Goal: Feedback & Contribution: Leave review/rating

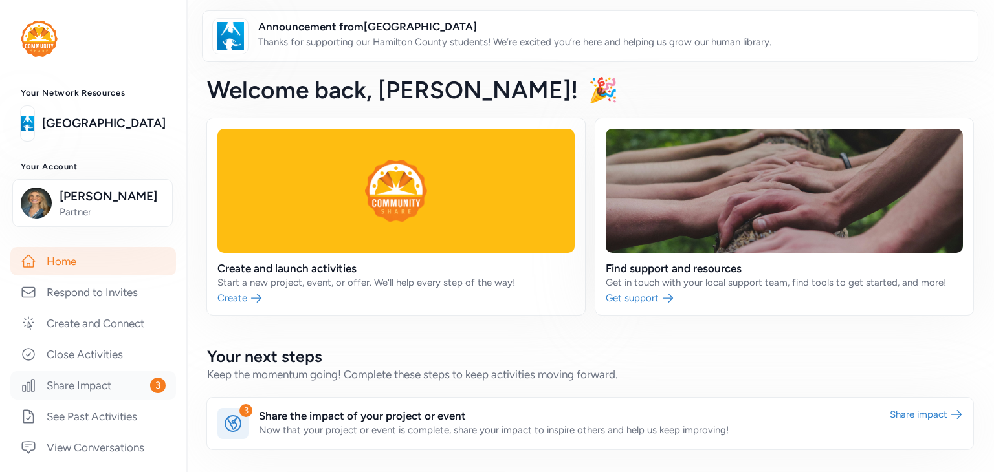
click at [129, 400] on link "Share Impact 3" at bounding box center [93, 385] width 166 height 28
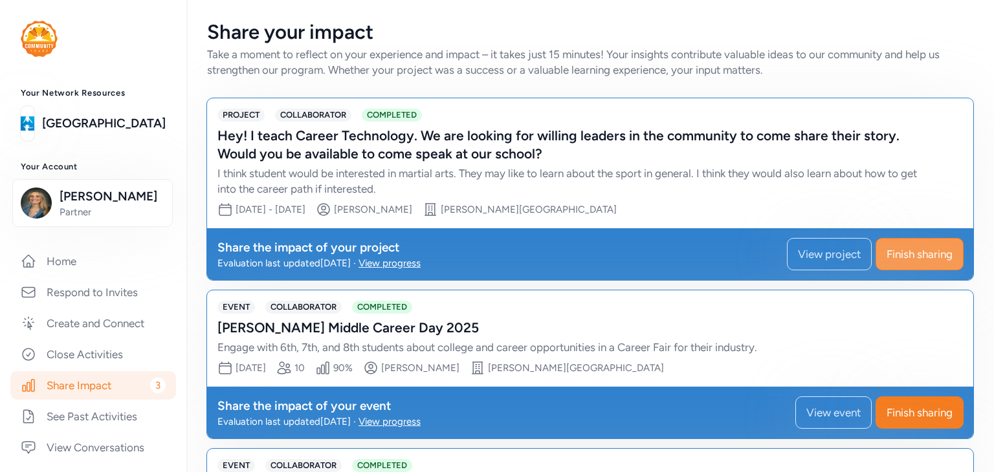
click at [898, 257] on span "Finish sharing" at bounding box center [920, 255] width 66 height 16
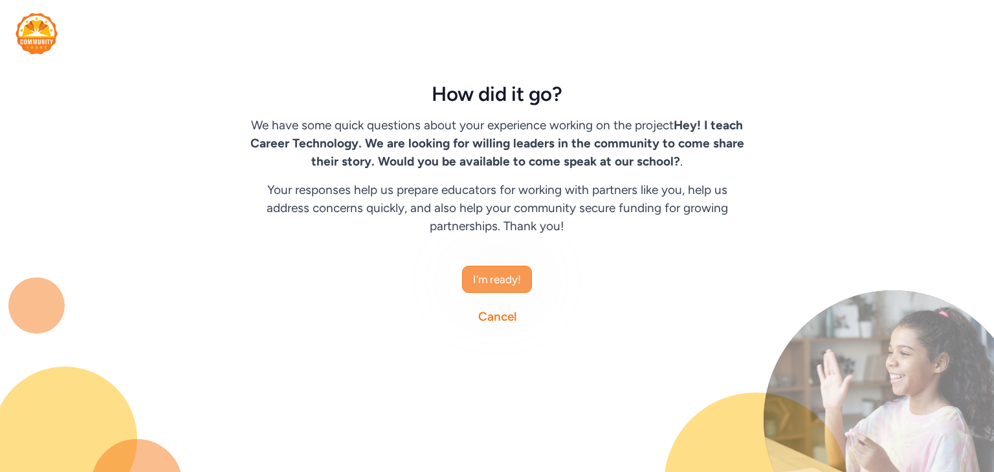
click at [507, 280] on span "I'm ready!" at bounding box center [497, 280] width 48 height 16
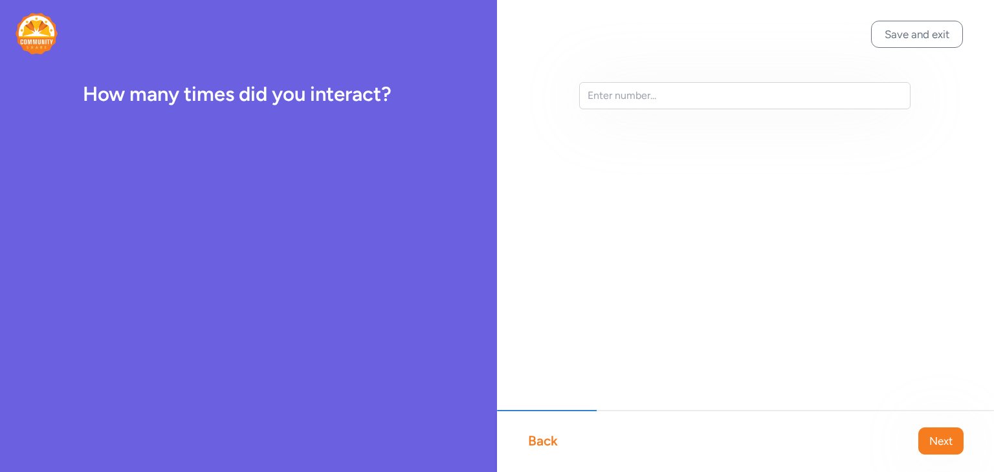
click at [539, 441] on div "Back" at bounding box center [543, 441] width 30 height 18
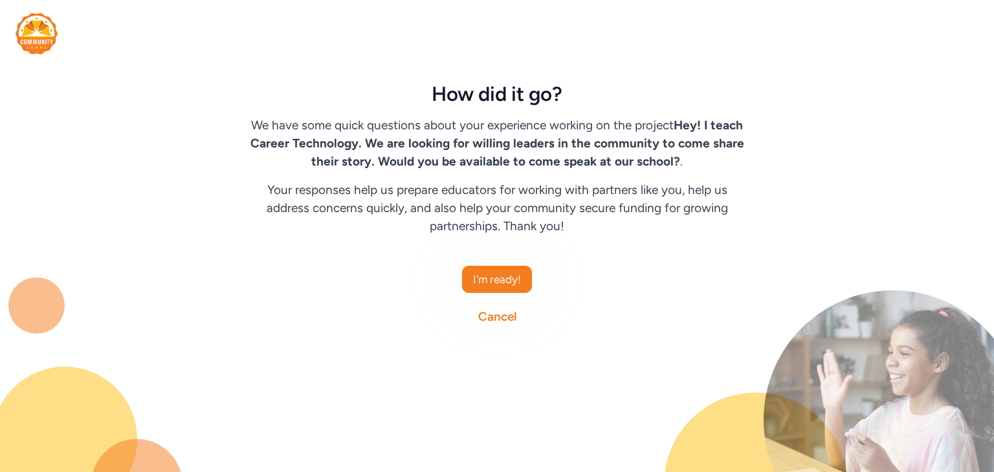
click at [496, 316] on link "Cancel" at bounding box center [497, 317] width 38 height 18
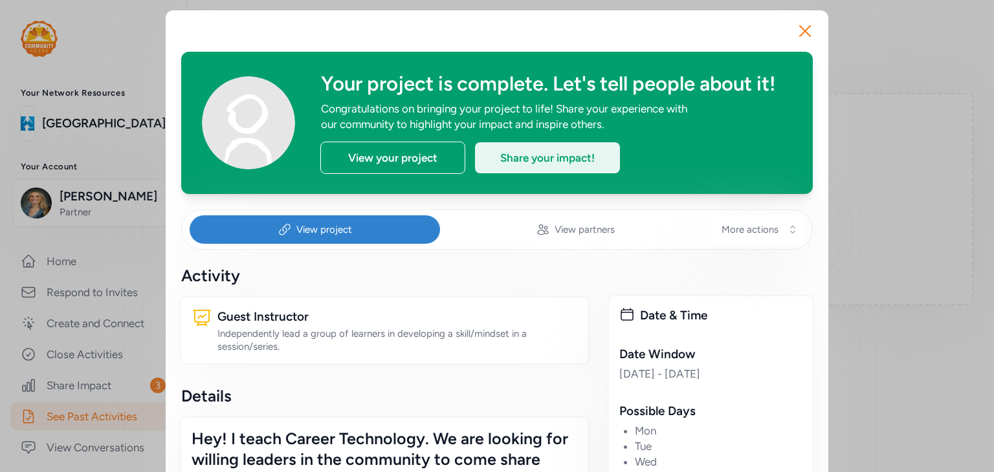
click at [536, 156] on div "Share your impact!" at bounding box center [547, 157] width 145 height 31
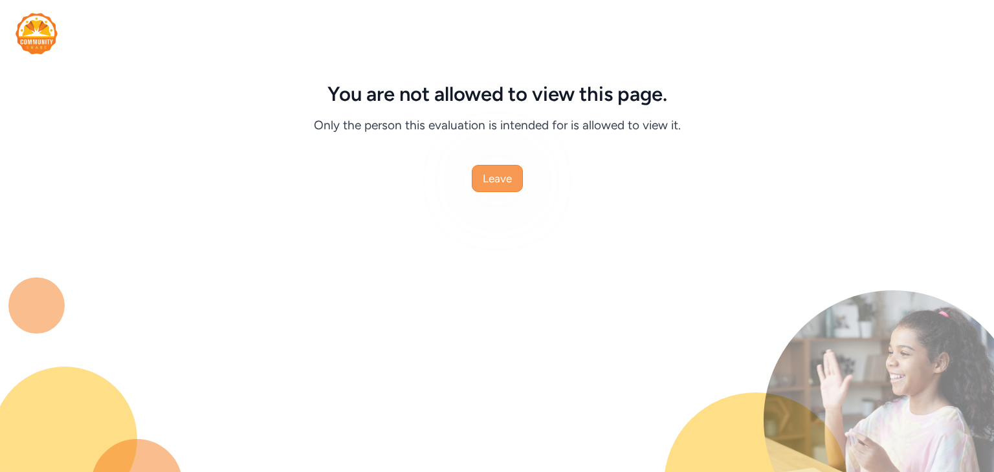
click at [506, 184] on span "Leave" at bounding box center [497, 179] width 29 height 16
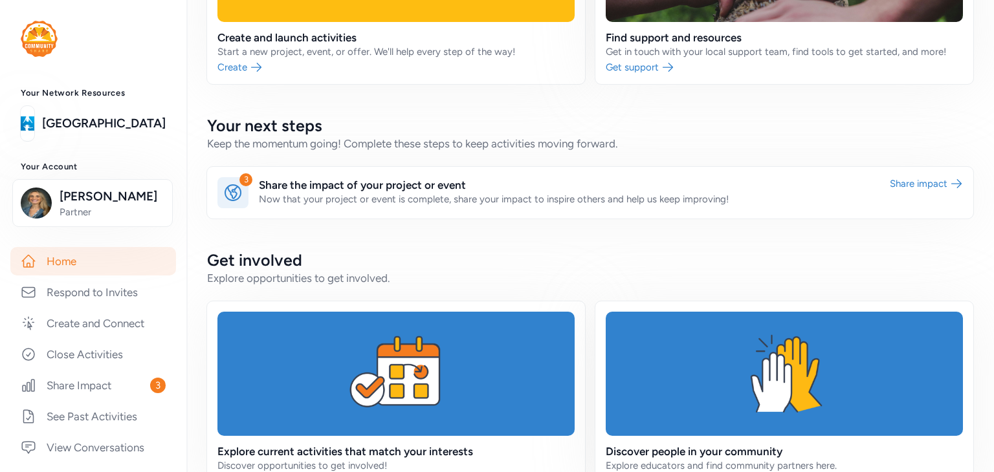
scroll to position [259, 0]
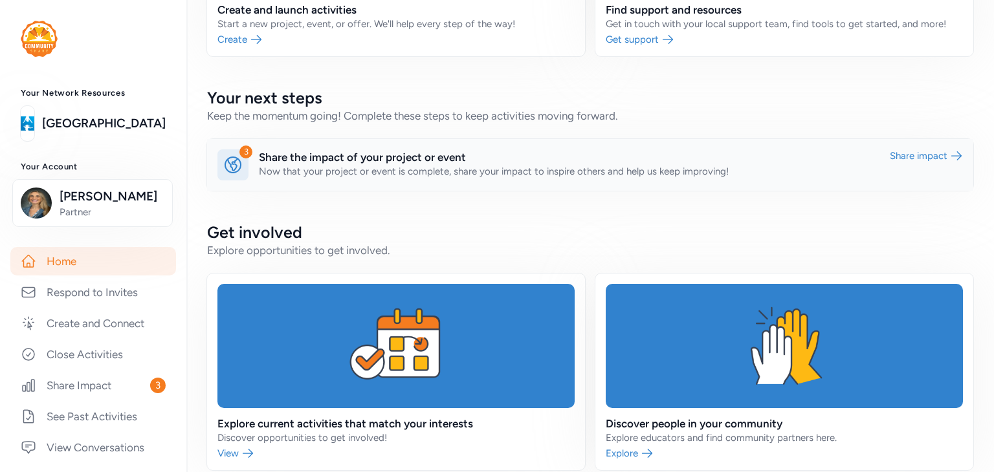
click at [921, 157] on link at bounding box center [590, 165] width 766 height 52
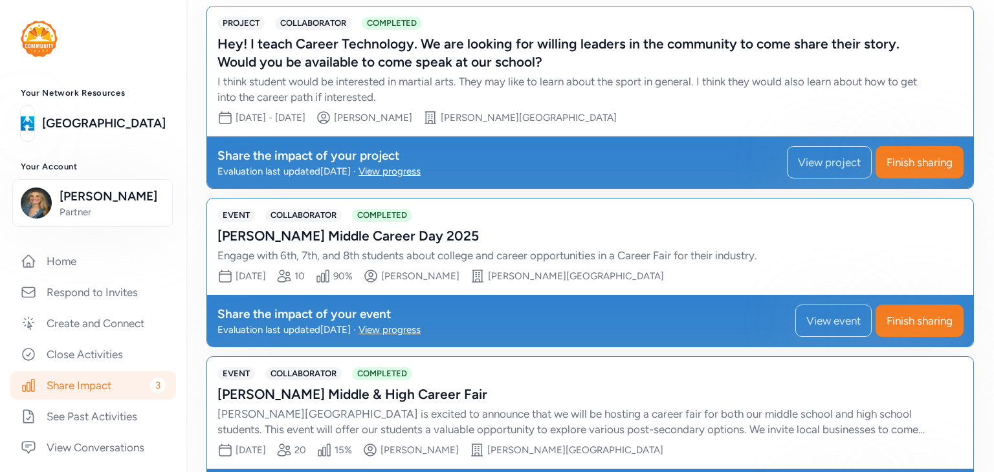
scroll to position [31, 0]
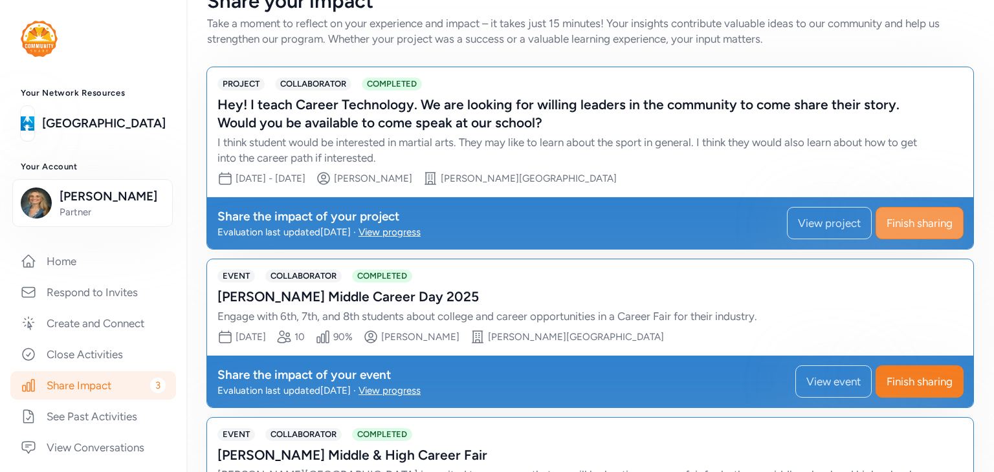
click at [898, 223] on span "Finish sharing" at bounding box center [920, 224] width 66 height 16
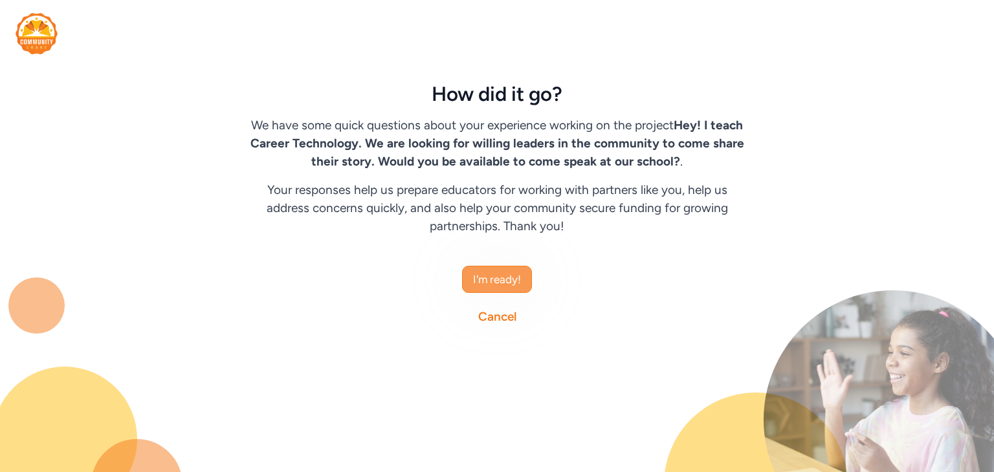
click at [519, 273] on span "I'm ready!" at bounding box center [497, 280] width 48 height 16
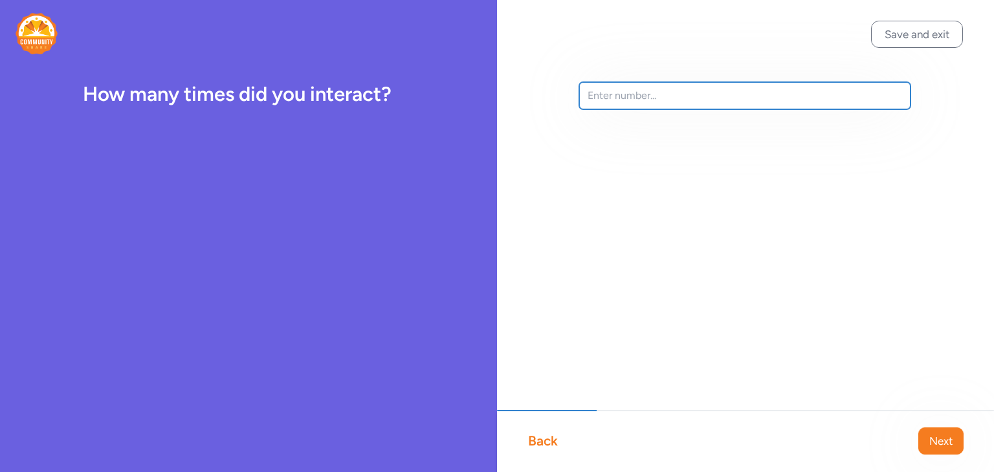
click at [668, 102] on input "text" at bounding box center [744, 95] width 331 height 27
type input "1"
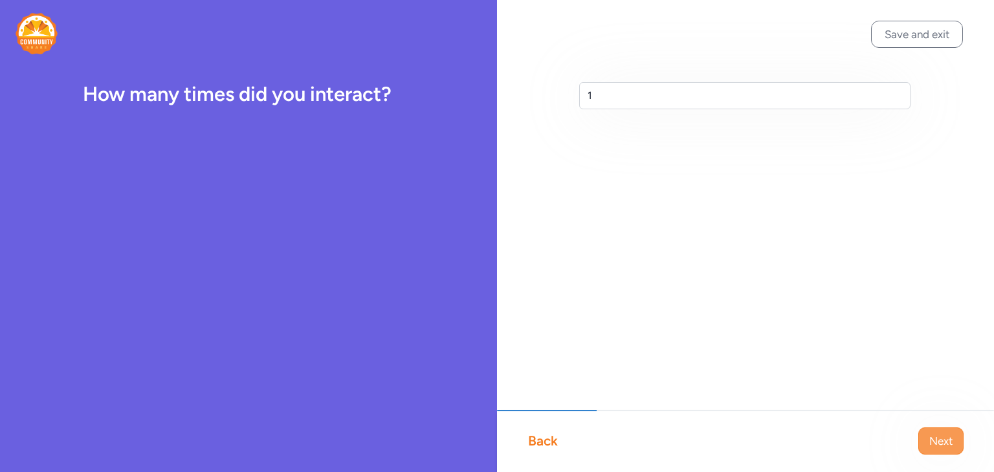
click at [933, 439] on span "Next" at bounding box center [940, 442] width 23 height 16
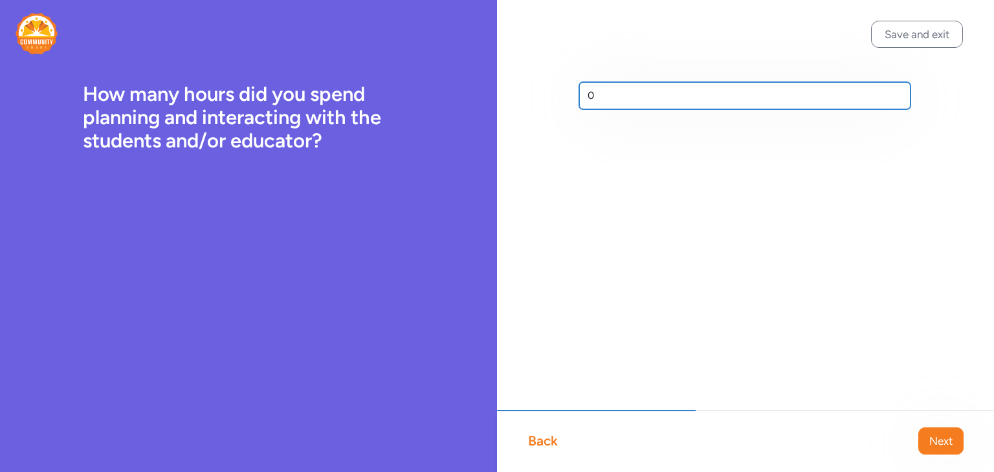
drag, startPoint x: 612, startPoint y: 96, endPoint x: 577, endPoint y: 96, distance: 35.6
click at [577, 96] on div "0" at bounding box center [745, 116] width 497 height 233
type input "3"
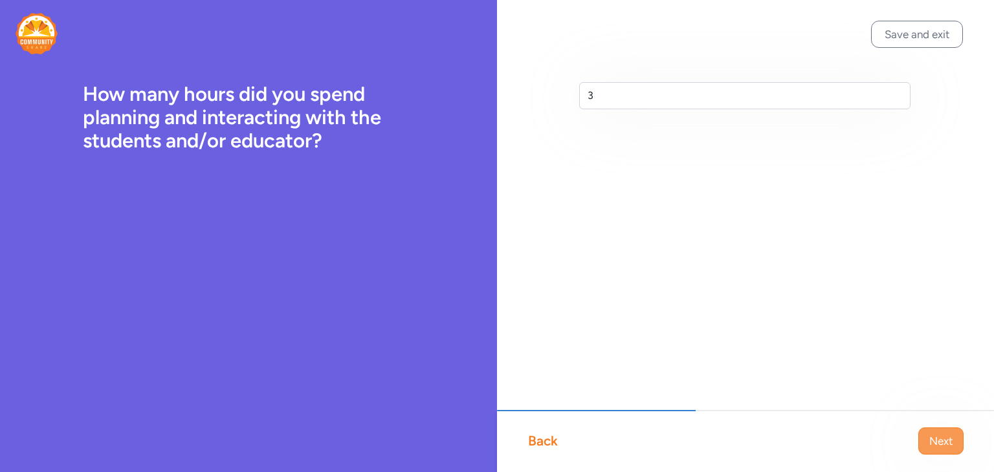
click at [950, 445] on span "Next" at bounding box center [940, 442] width 23 height 16
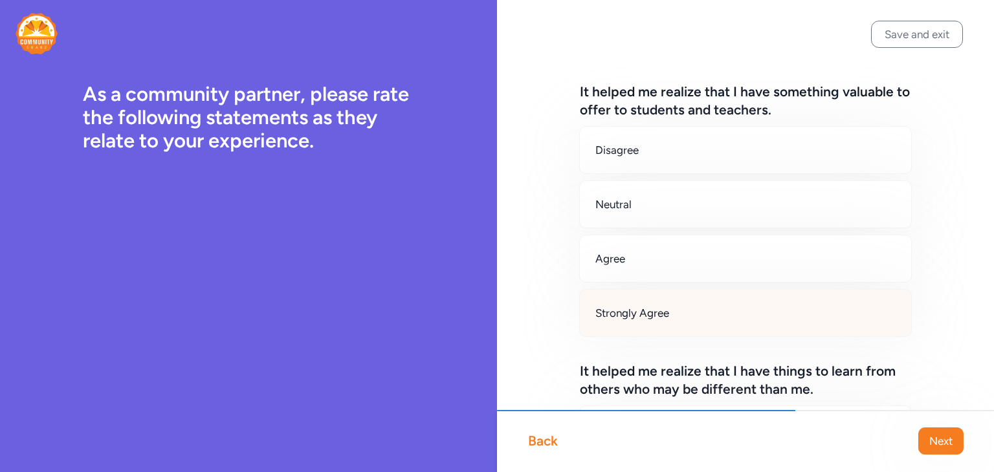
click at [678, 302] on div "Strongly Agree" at bounding box center [745, 313] width 333 height 48
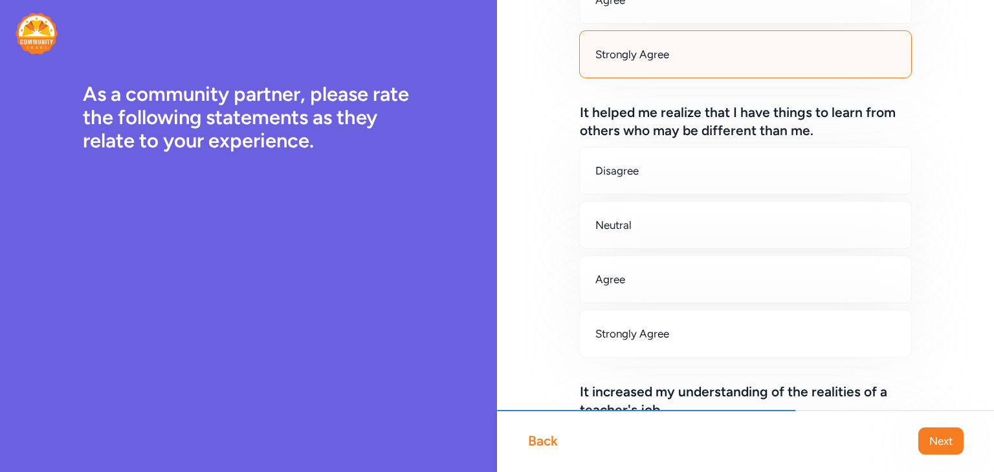
scroll to position [324, 0]
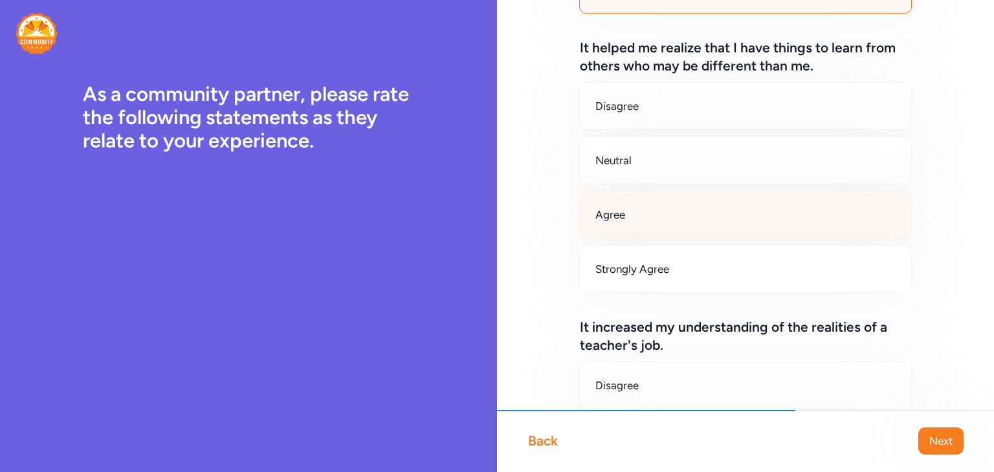
click at [727, 223] on div "Agree" at bounding box center [745, 215] width 333 height 48
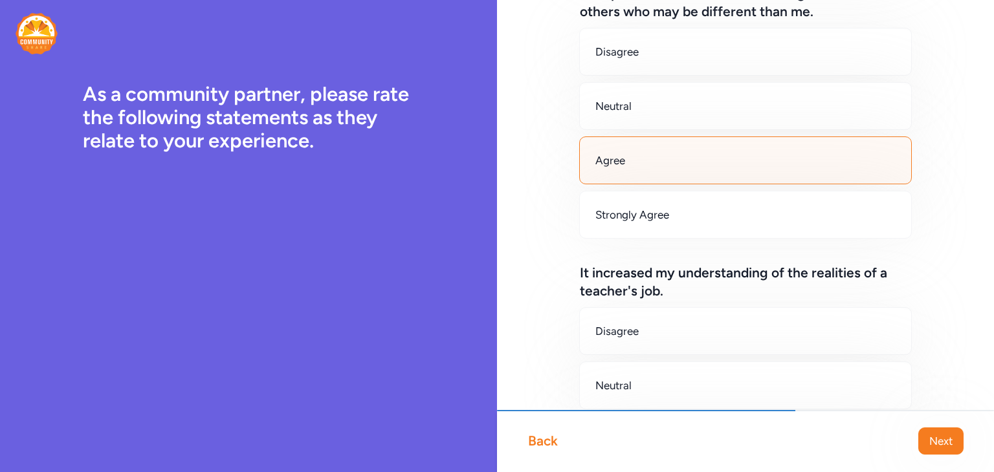
scroll to position [518, 0]
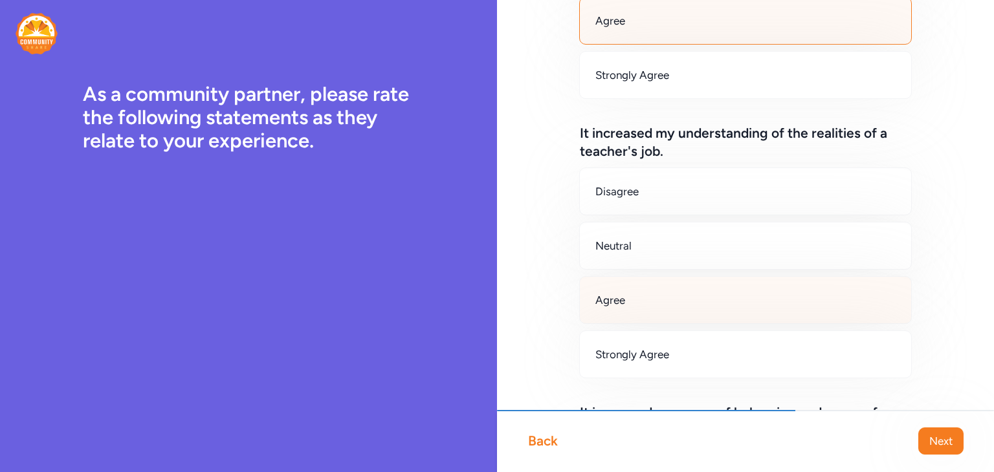
click at [748, 304] on div "Agree" at bounding box center [745, 300] width 333 height 48
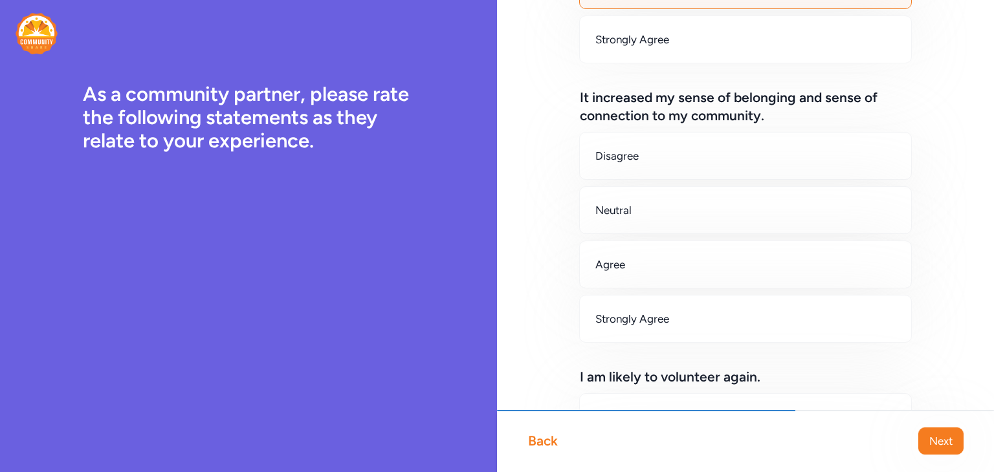
scroll to position [841, 0]
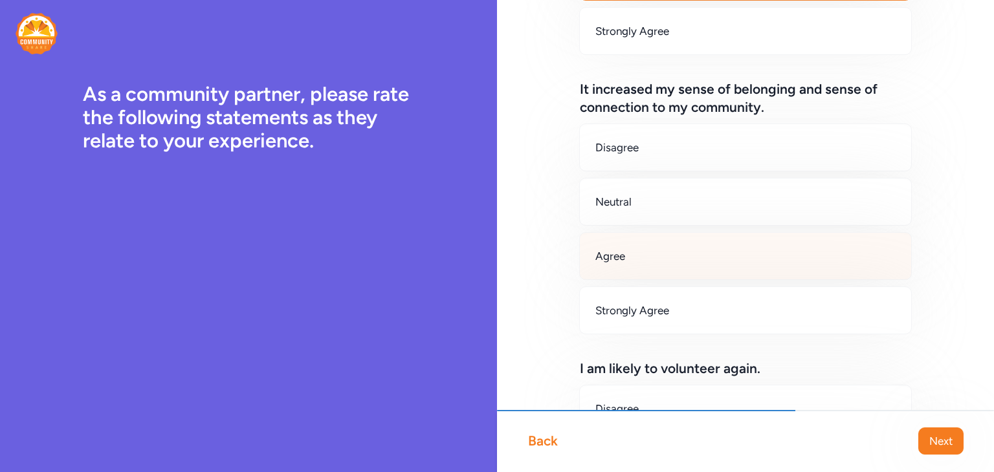
click at [739, 270] on div "Agree" at bounding box center [745, 256] width 333 height 48
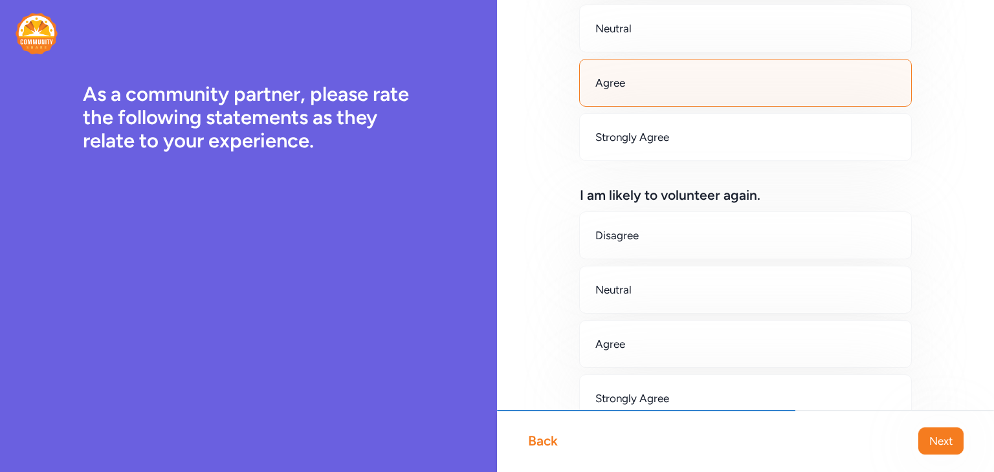
scroll to position [1035, 0]
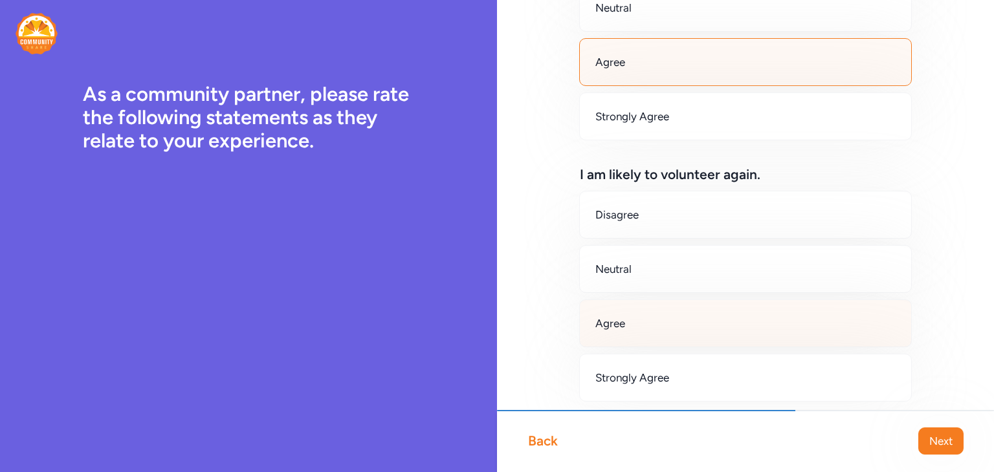
click at [757, 331] on div "Agree" at bounding box center [745, 324] width 333 height 48
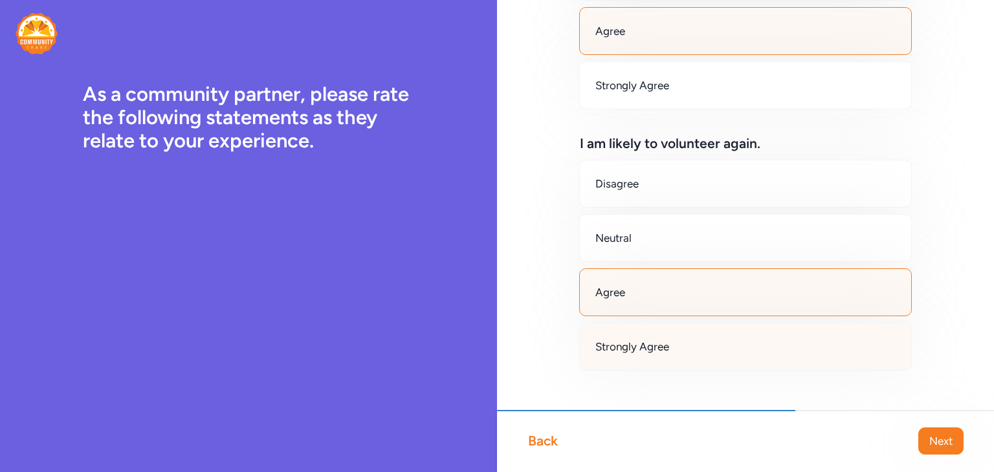
scroll to position [1083, 0]
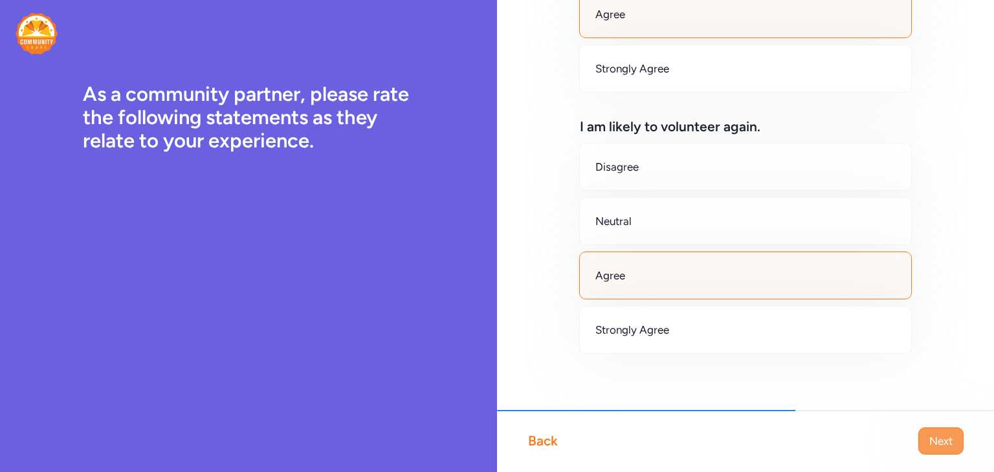
click at [937, 447] on span "Next" at bounding box center [940, 442] width 23 height 16
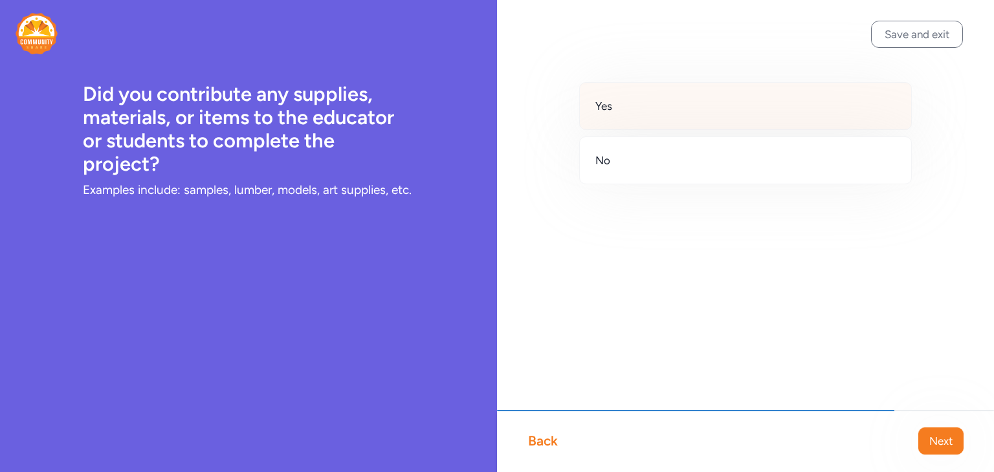
click at [698, 110] on div "Yes" at bounding box center [745, 106] width 333 height 48
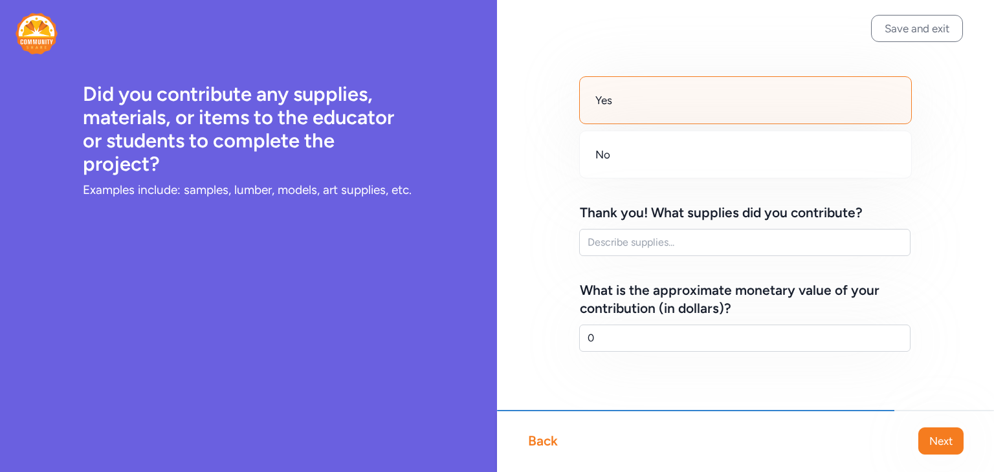
scroll to position [8, 0]
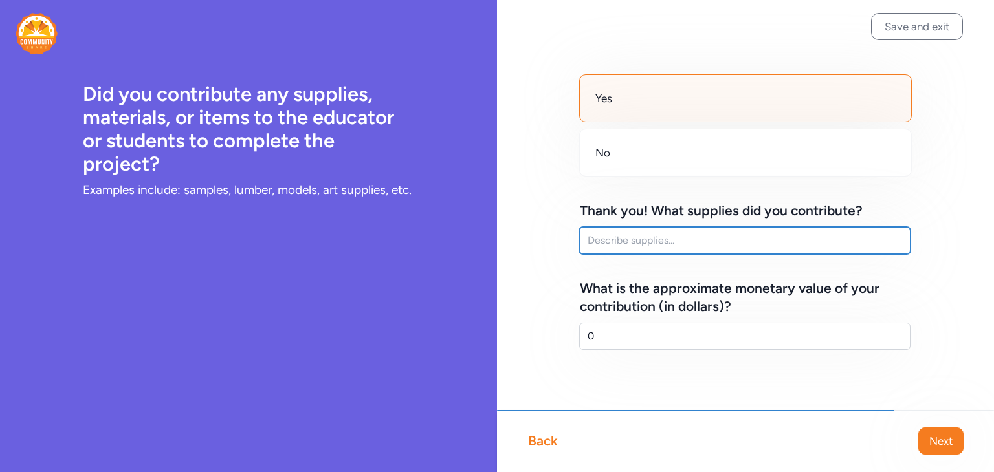
click at [740, 241] on input "text" at bounding box center [744, 240] width 331 height 27
type input "Just brainstorming supplies"
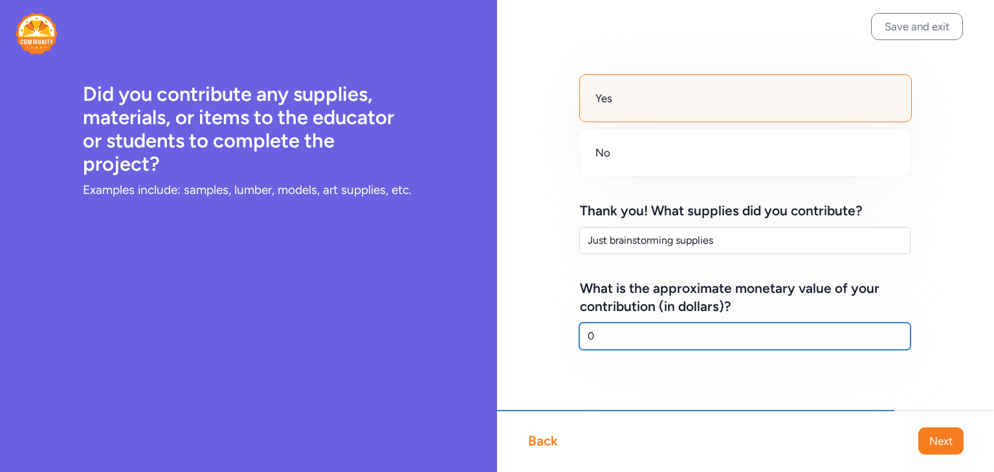
drag, startPoint x: 611, startPoint y: 329, endPoint x: 553, endPoint y: 334, distance: 58.4
click at [553, 334] on div "Yes No Thank you! What supplies did you contribute? Just brainstorming supplies…" at bounding box center [745, 233] width 497 height 482
type input "50"
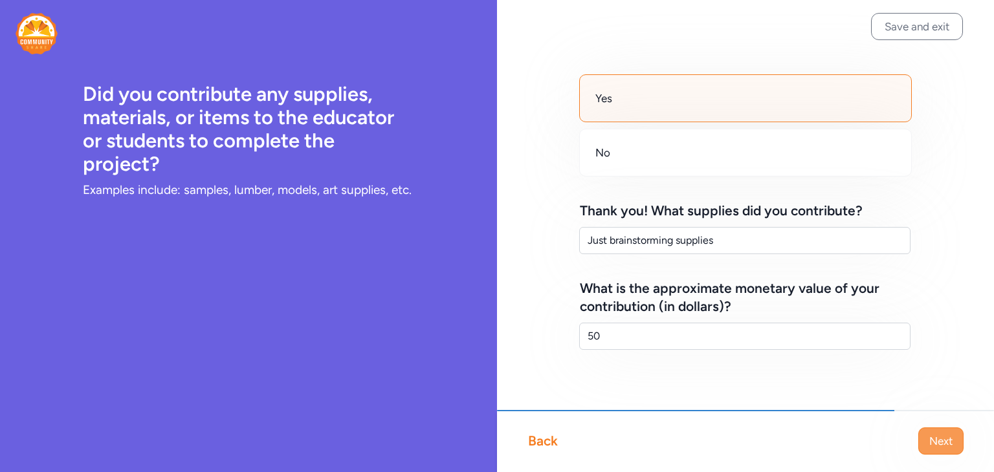
click at [944, 438] on span "Next" at bounding box center [940, 442] width 23 height 16
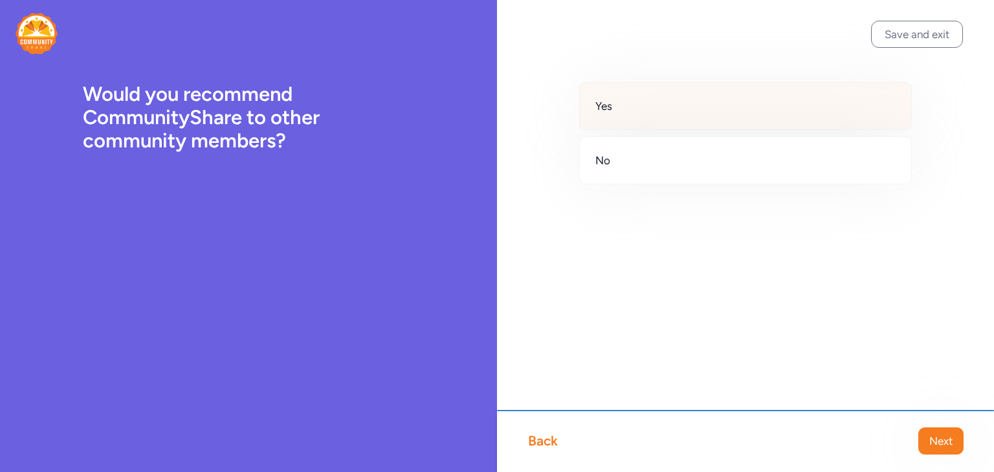
click at [735, 107] on div "Yes" at bounding box center [745, 106] width 333 height 48
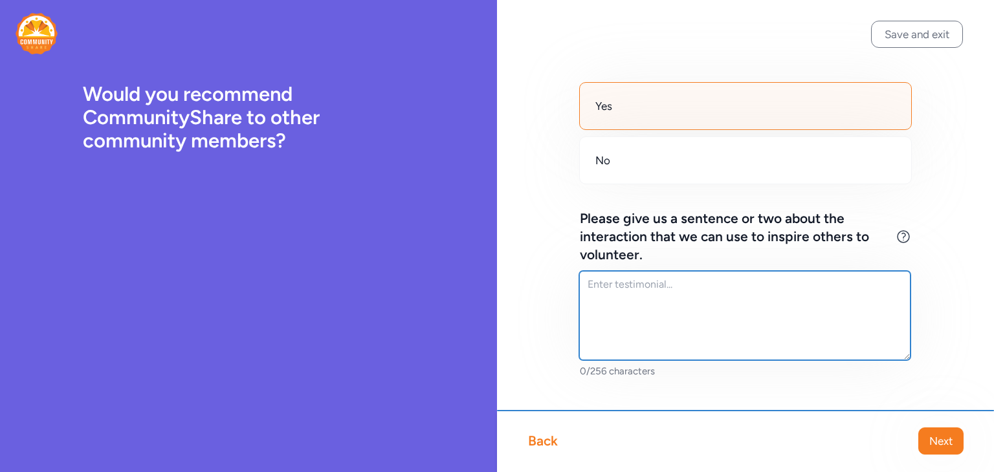
click at [799, 322] on textarea at bounding box center [744, 315] width 331 height 89
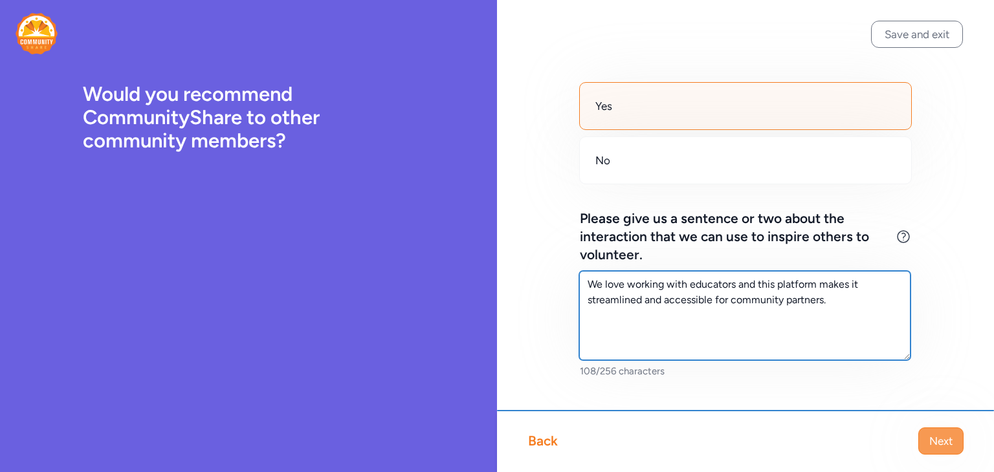
type textarea "We love working with educators and this platform makes it streamlined and acces…"
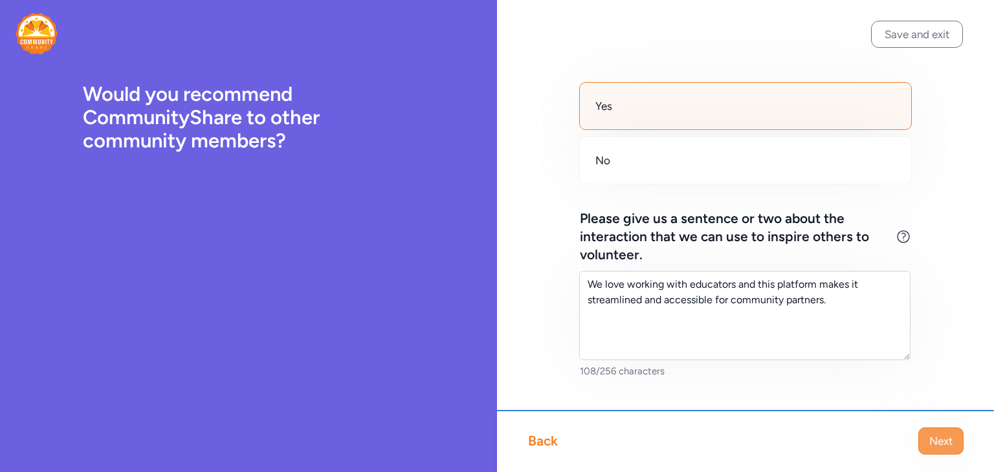
click at [931, 438] on span "Next" at bounding box center [940, 442] width 23 height 16
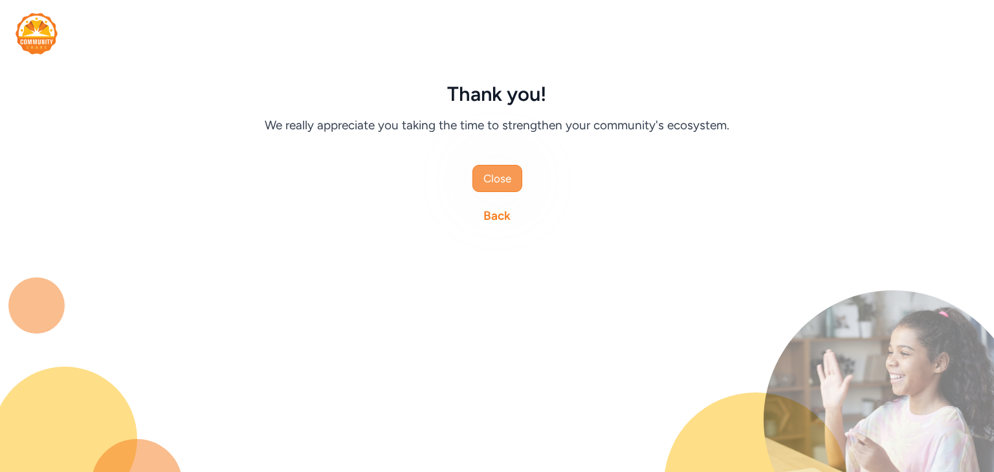
click at [483, 179] on span "Close" at bounding box center [497, 179] width 28 height 16
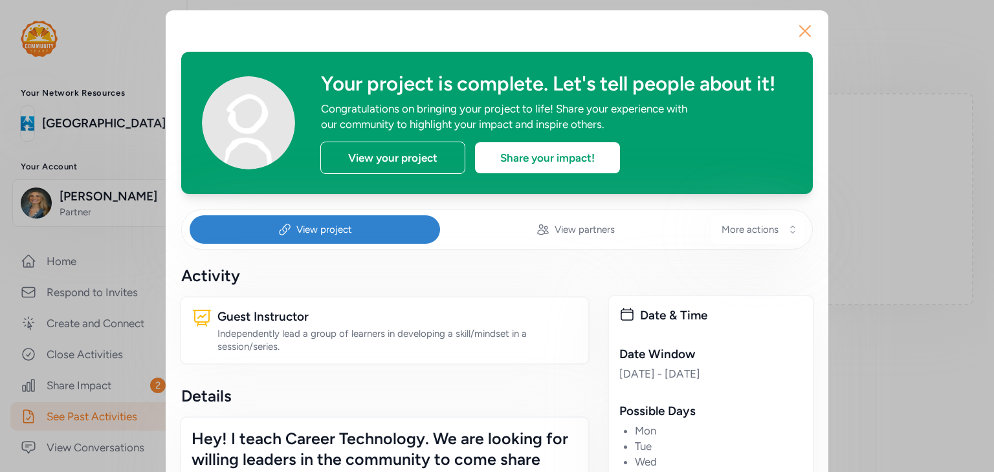
click at [802, 30] on icon "button" at bounding box center [805, 31] width 21 height 21
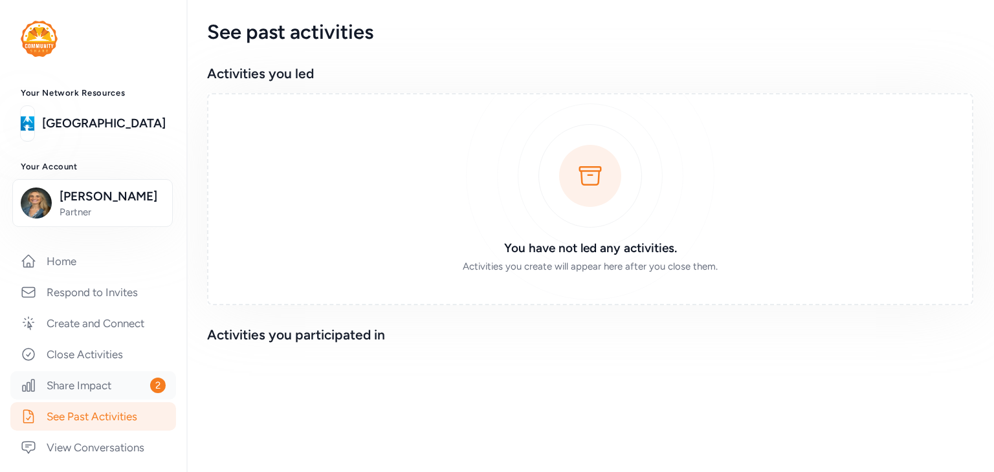
click at [96, 400] on link "Share Impact 2" at bounding box center [93, 385] width 166 height 28
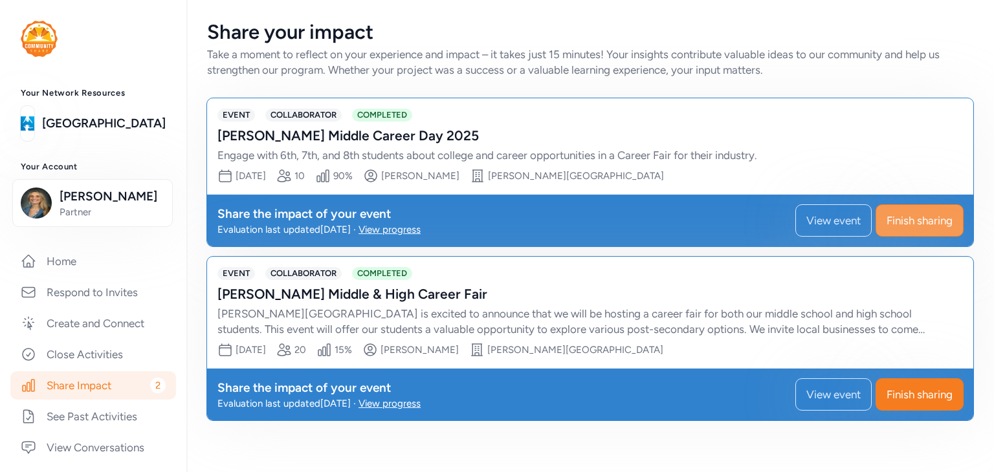
click at [894, 219] on span "Finish sharing" at bounding box center [920, 221] width 66 height 16
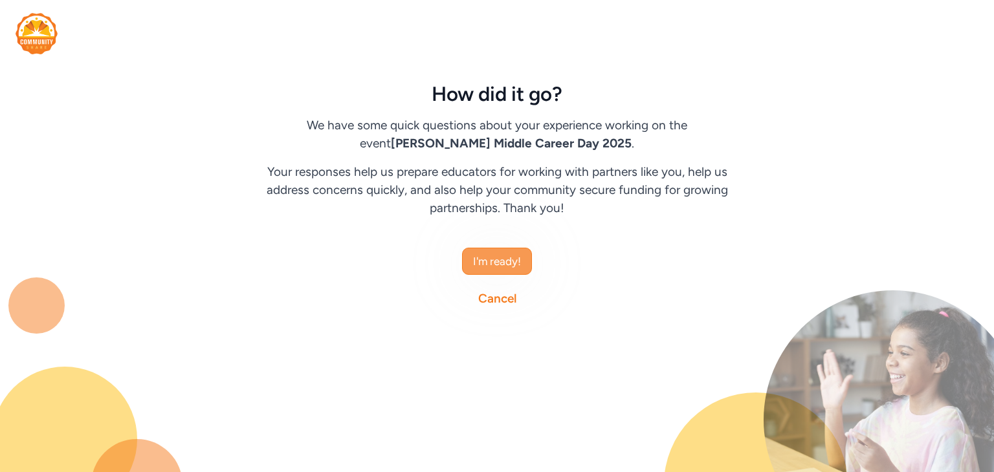
click at [494, 264] on span "I'm ready!" at bounding box center [497, 262] width 48 height 16
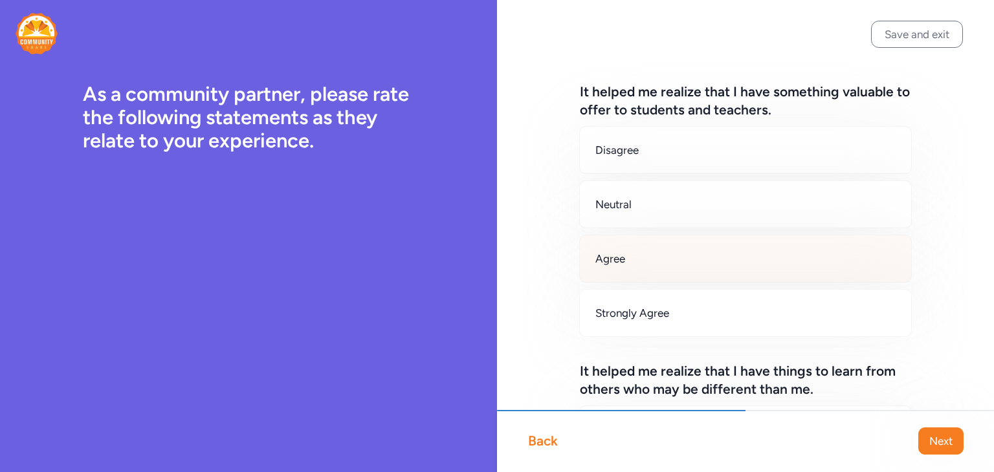
click at [743, 262] on div "Agree" at bounding box center [745, 259] width 333 height 48
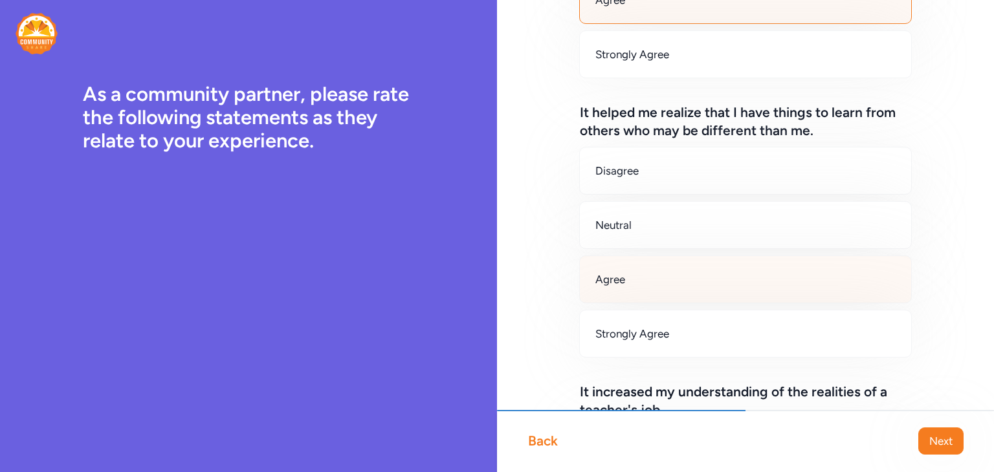
click at [733, 291] on div "Agree" at bounding box center [745, 280] width 333 height 48
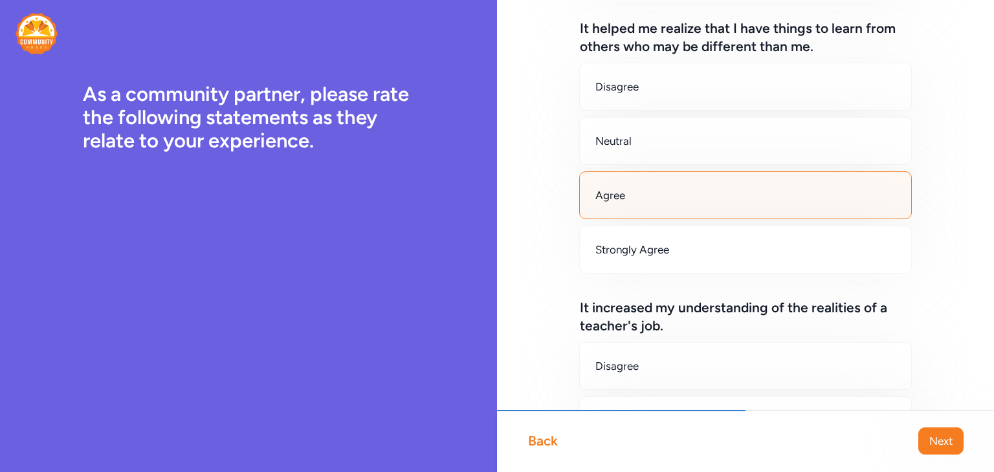
scroll to position [582, 0]
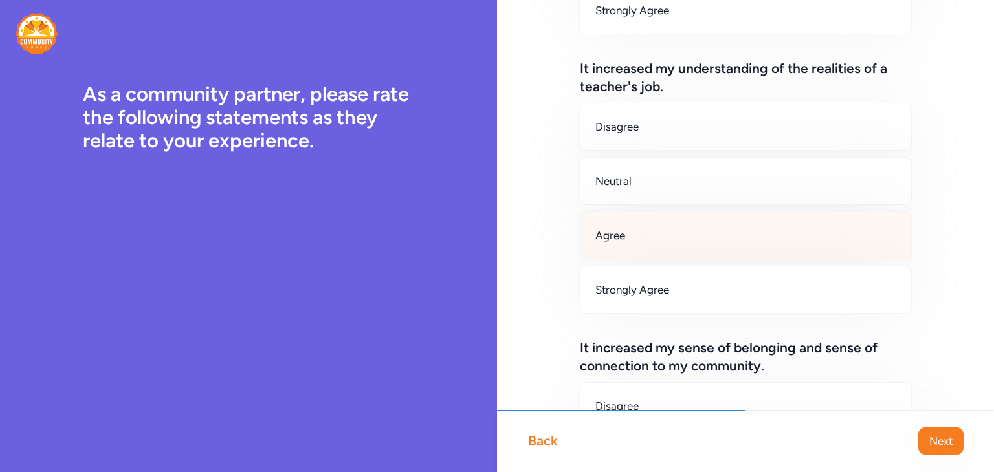
click at [722, 252] on div "Agree" at bounding box center [745, 236] width 333 height 48
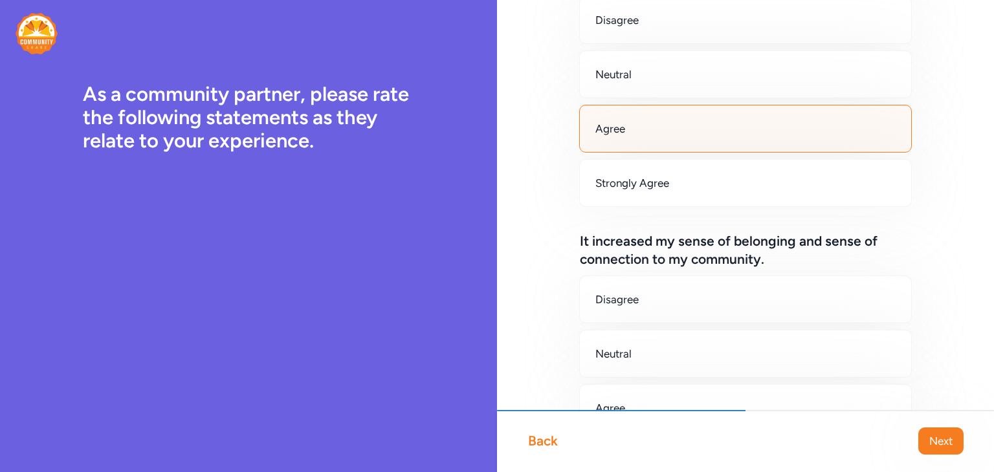
scroll to position [906, 0]
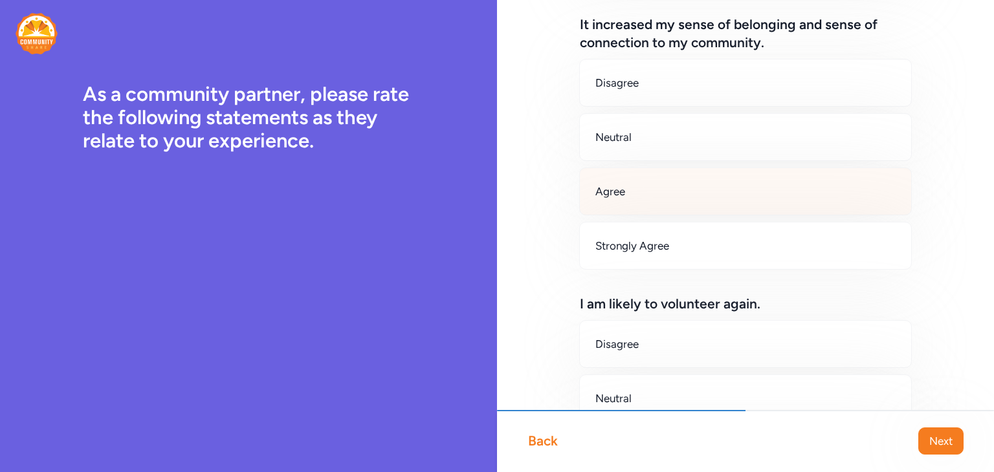
click at [714, 196] on div "Agree" at bounding box center [745, 192] width 333 height 48
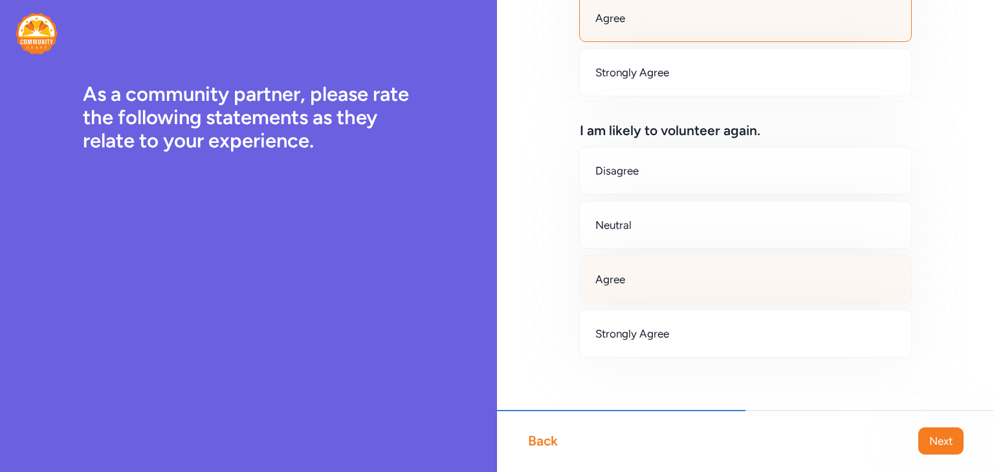
scroll to position [1083, 0]
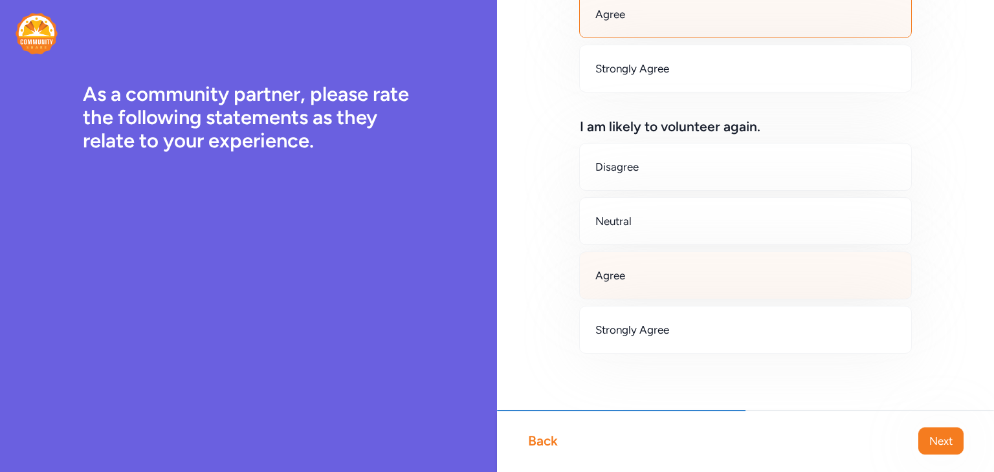
click at [727, 281] on div "Agree" at bounding box center [745, 276] width 333 height 48
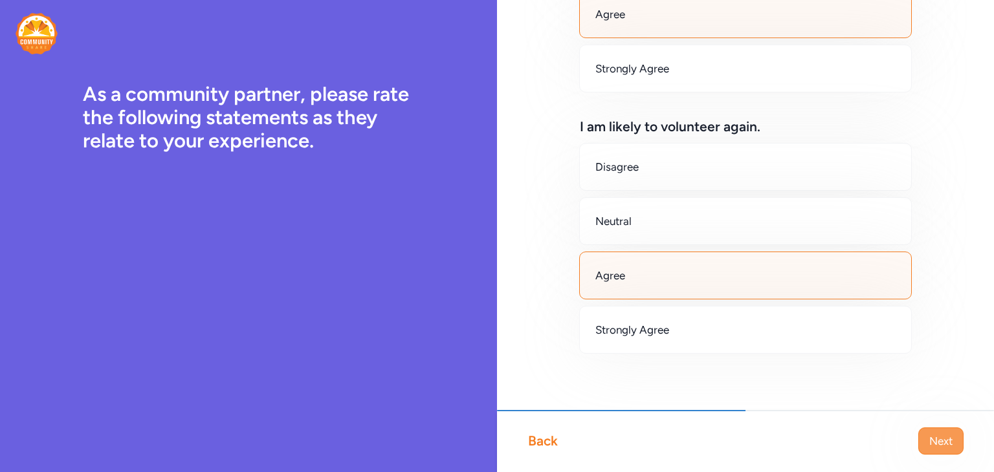
click at [935, 444] on span "Next" at bounding box center [940, 442] width 23 height 16
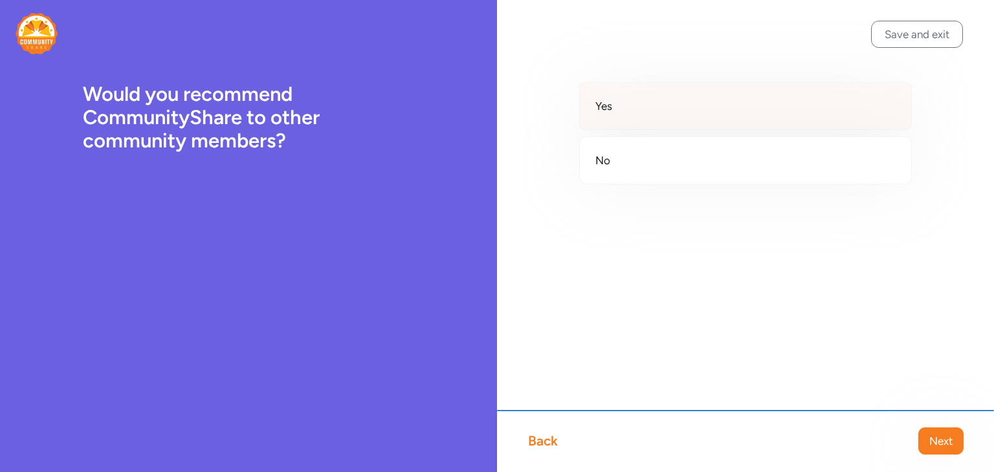
click at [687, 104] on div "Yes" at bounding box center [745, 106] width 333 height 48
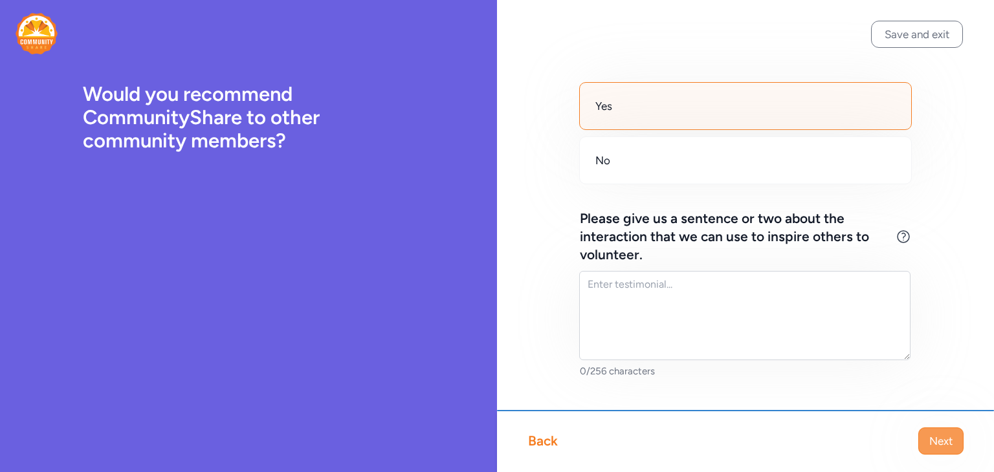
click at [942, 448] on span "Next" at bounding box center [940, 442] width 23 height 16
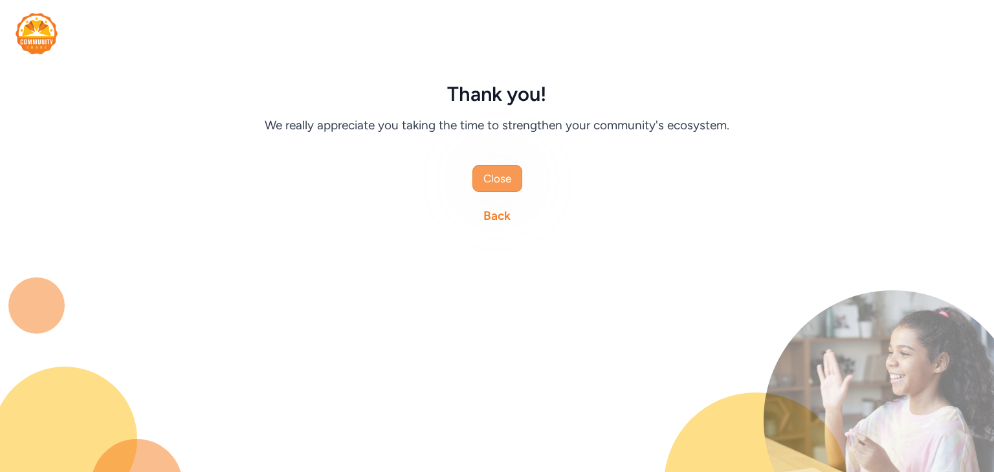
click at [505, 184] on span "Close" at bounding box center [497, 179] width 28 height 16
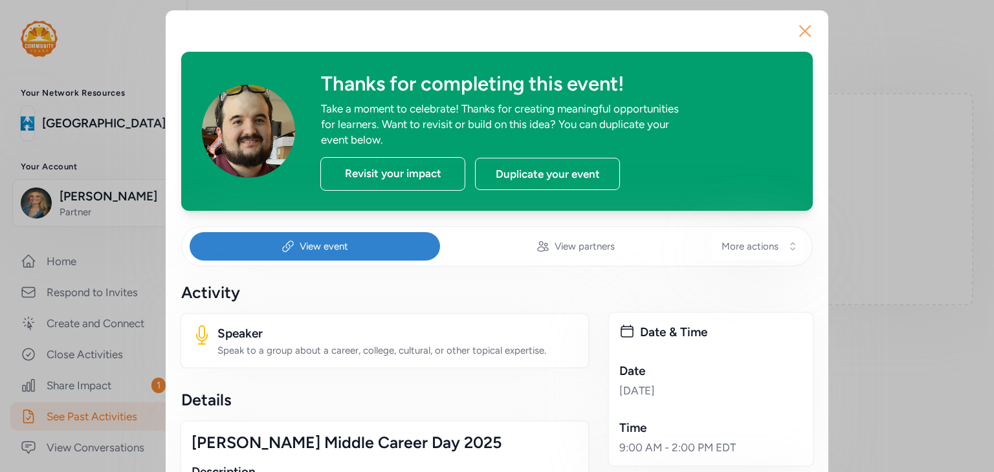
click at [803, 25] on icon "button" at bounding box center [805, 31] width 21 height 21
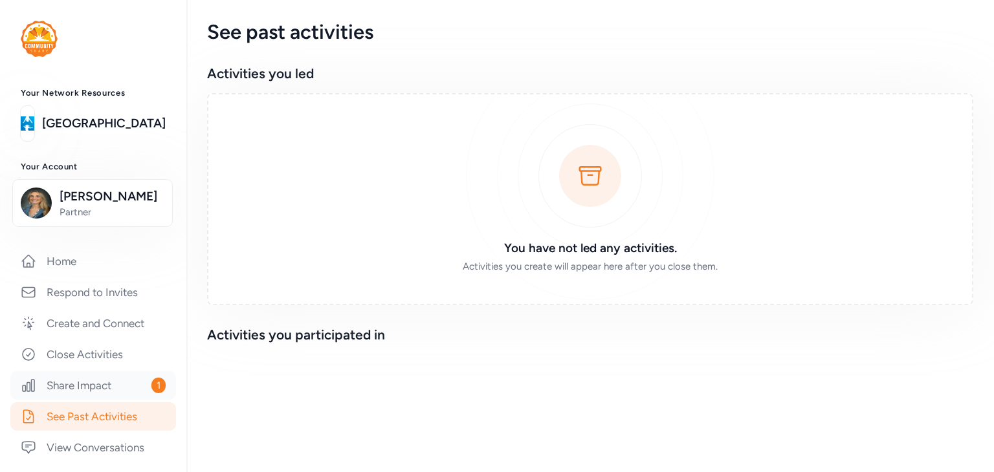
click at [57, 399] on link "Share Impact 1" at bounding box center [93, 385] width 166 height 28
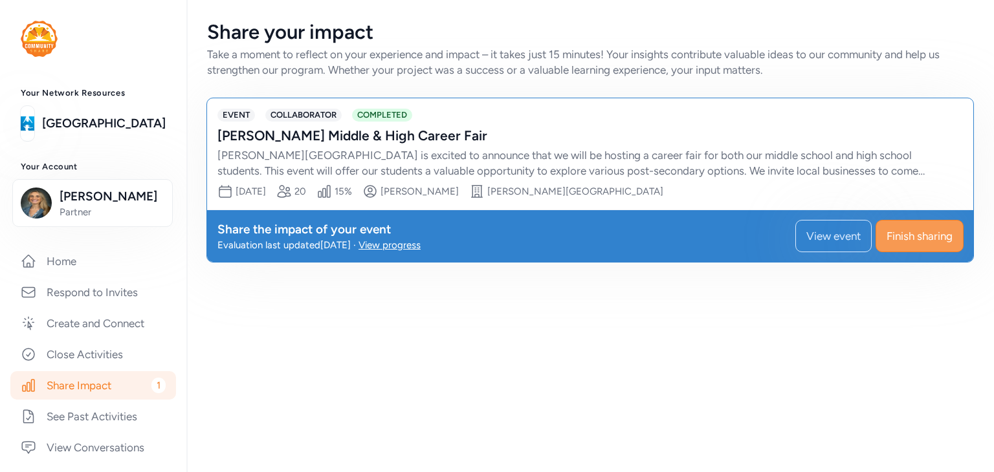
click at [909, 236] on span "Finish sharing" at bounding box center [920, 236] width 66 height 16
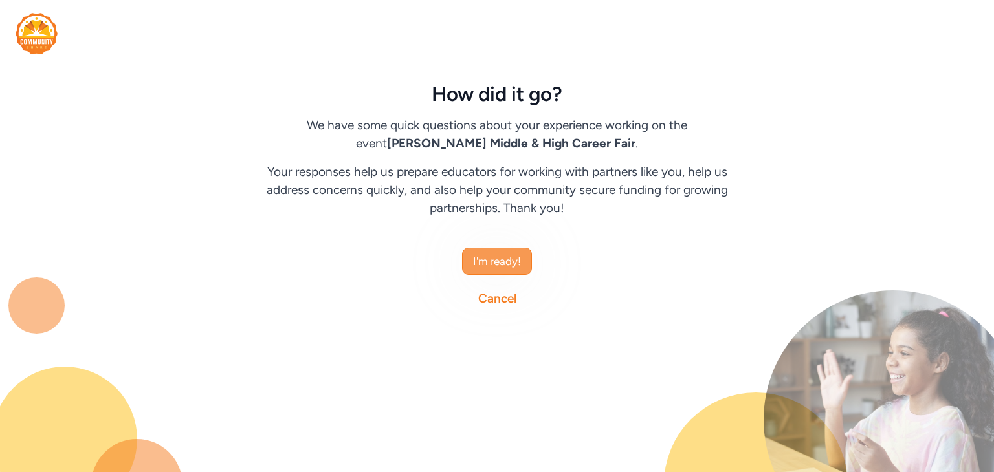
click at [482, 267] on span "I'm ready!" at bounding box center [497, 262] width 48 height 16
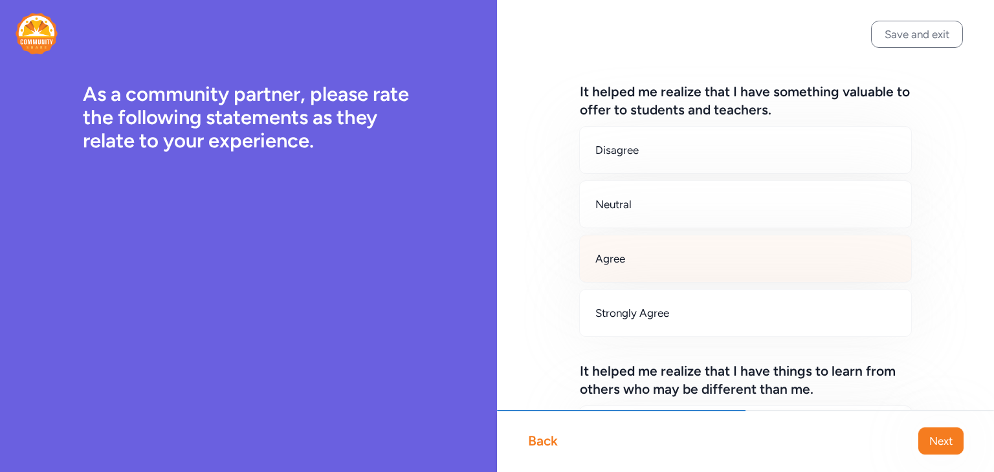
click at [641, 258] on div "Agree" at bounding box center [745, 259] width 333 height 48
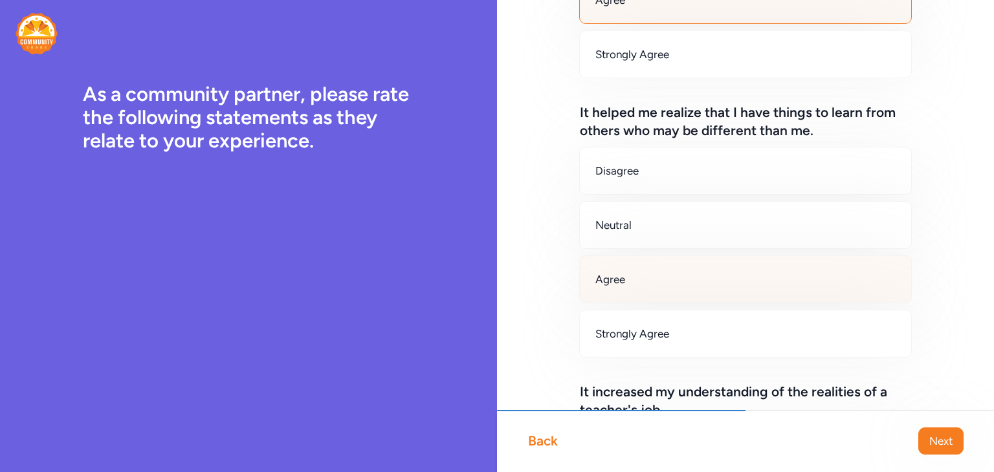
click at [683, 286] on div "Agree" at bounding box center [745, 280] width 333 height 48
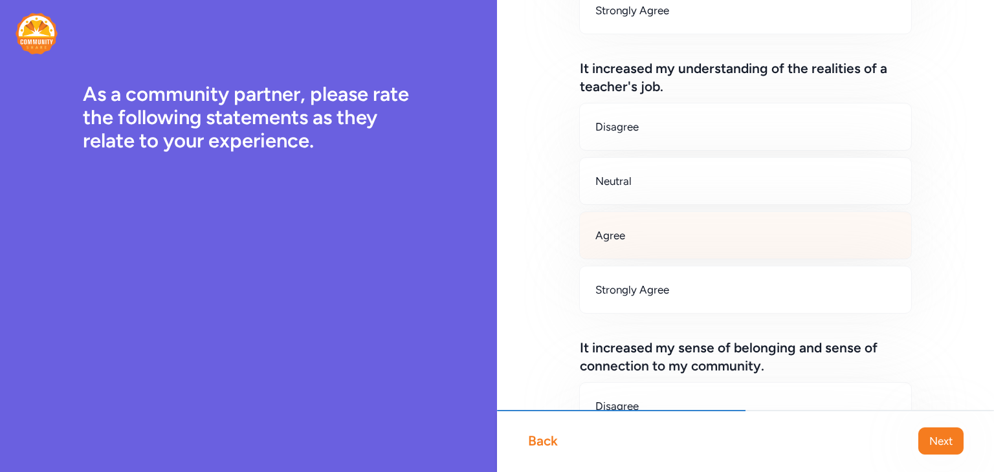
click at [685, 252] on div "Agree" at bounding box center [745, 236] width 333 height 48
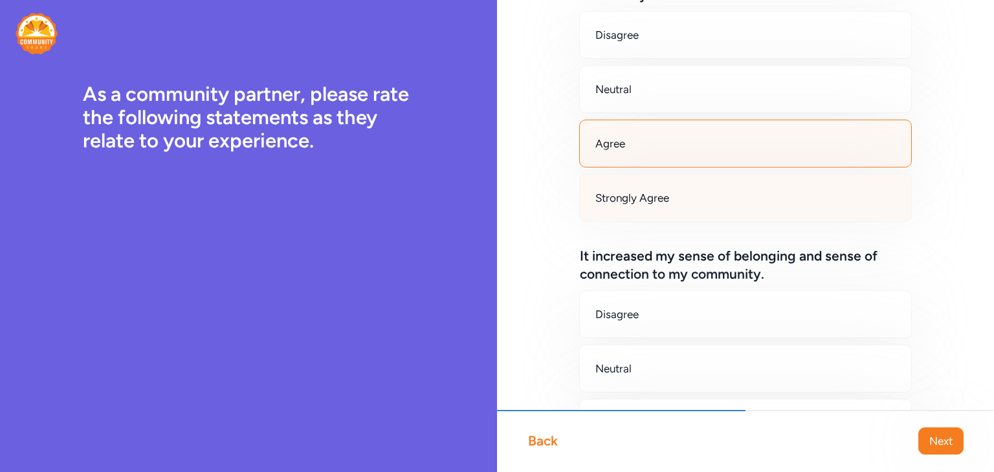
scroll to position [906, 0]
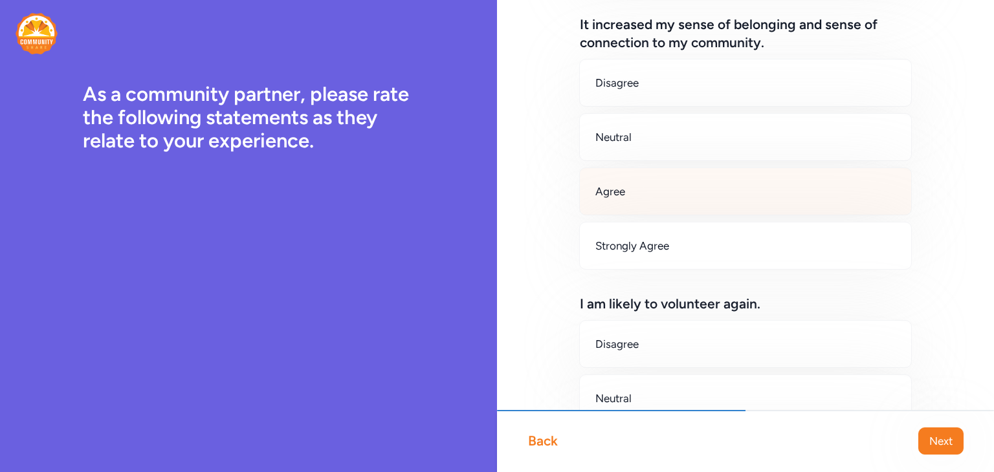
click at [683, 186] on div "Agree" at bounding box center [745, 192] width 333 height 48
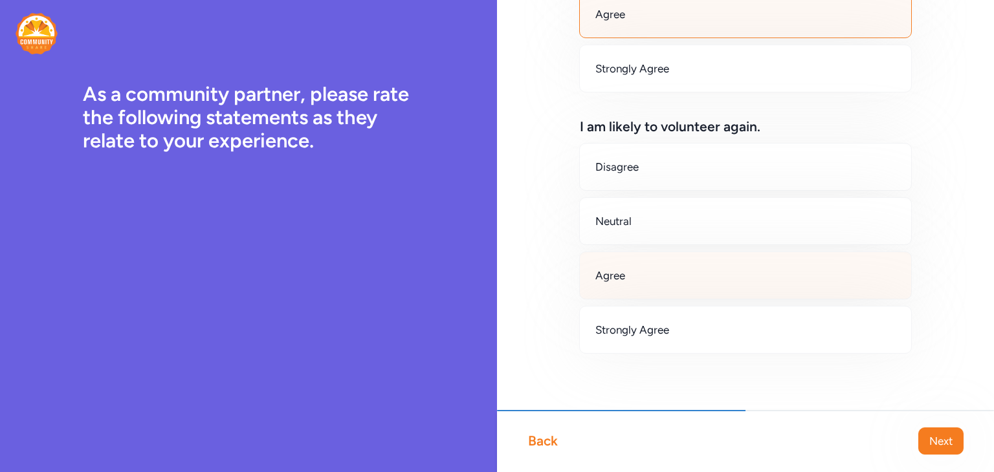
click at [694, 272] on div "Agree" at bounding box center [745, 276] width 333 height 48
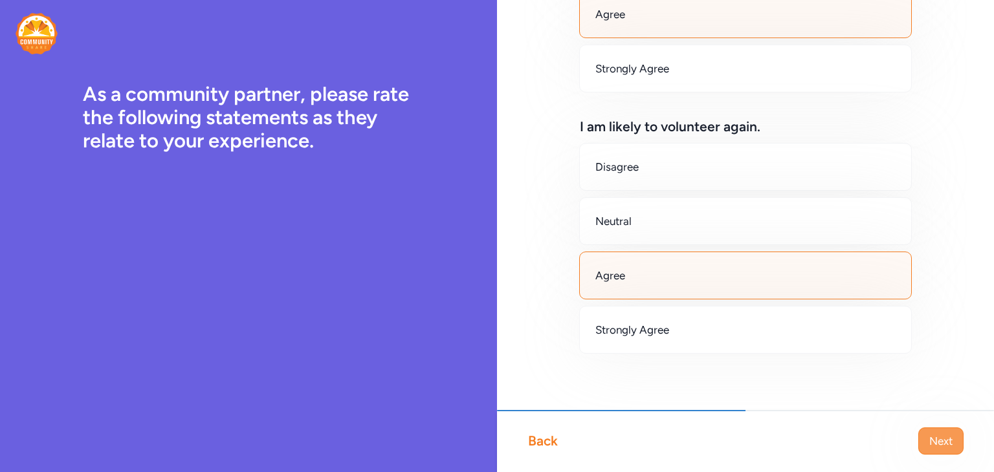
click at [938, 434] on span "Next" at bounding box center [940, 442] width 23 height 16
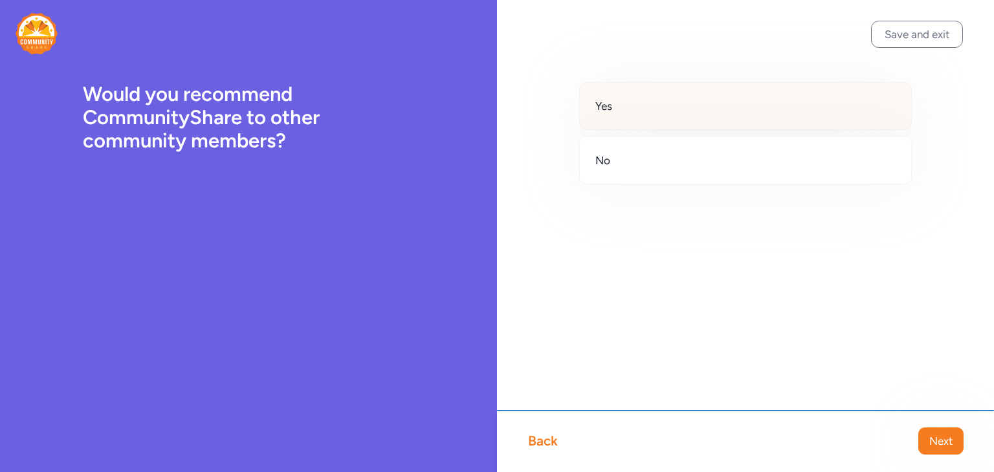
click at [676, 99] on div "Yes" at bounding box center [745, 106] width 333 height 48
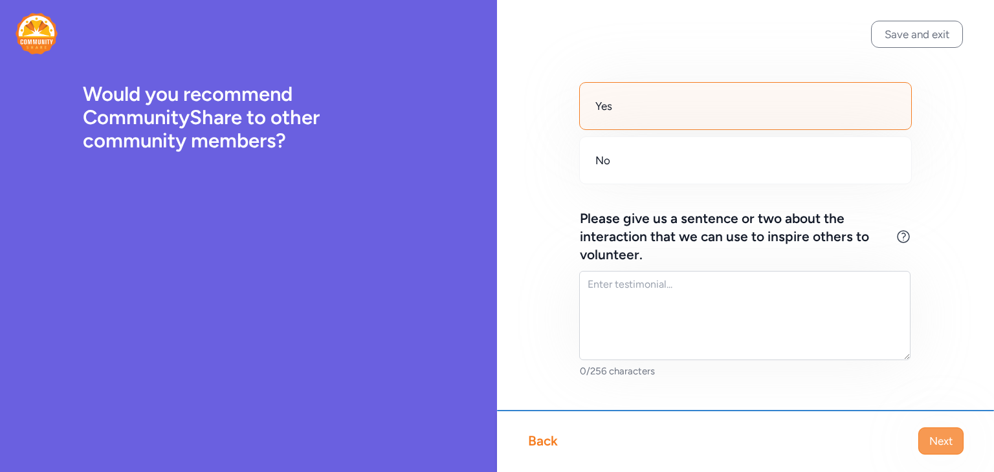
click at [934, 441] on span "Next" at bounding box center [940, 442] width 23 height 16
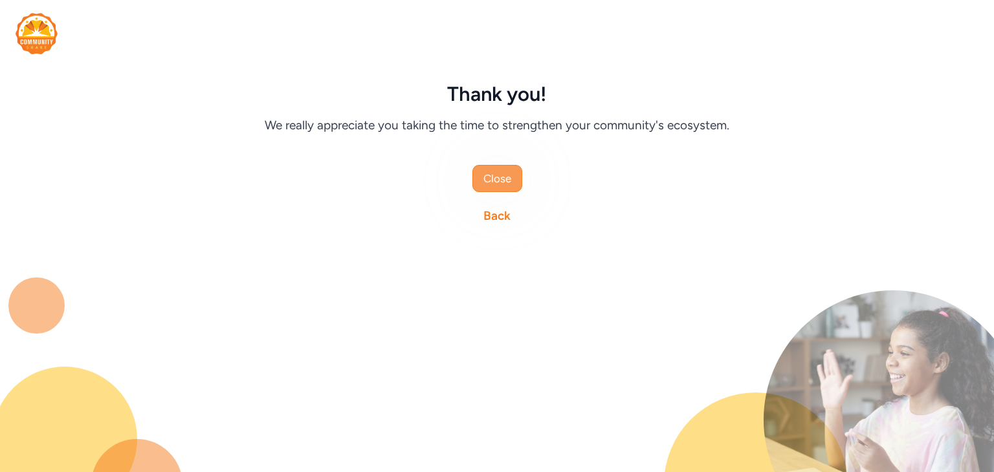
click at [504, 178] on span "Close" at bounding box center [497, 179] width 28 height 16
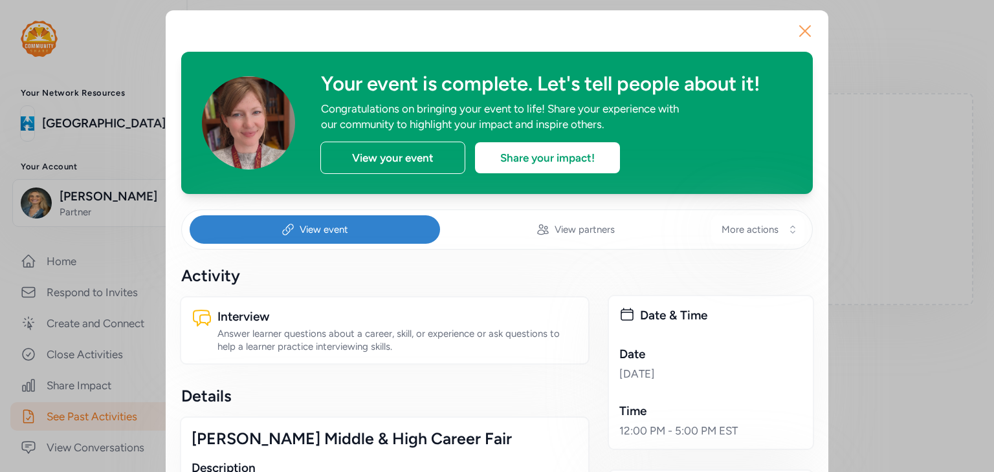
click at [795, 37] on icon "button" at bounding box center [805, 31] width 21 height 21
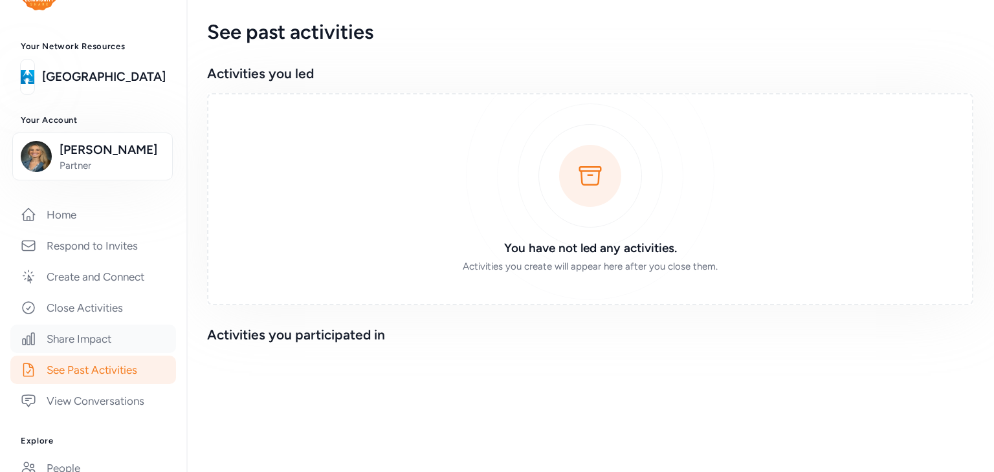
scroll to position [259, 0]
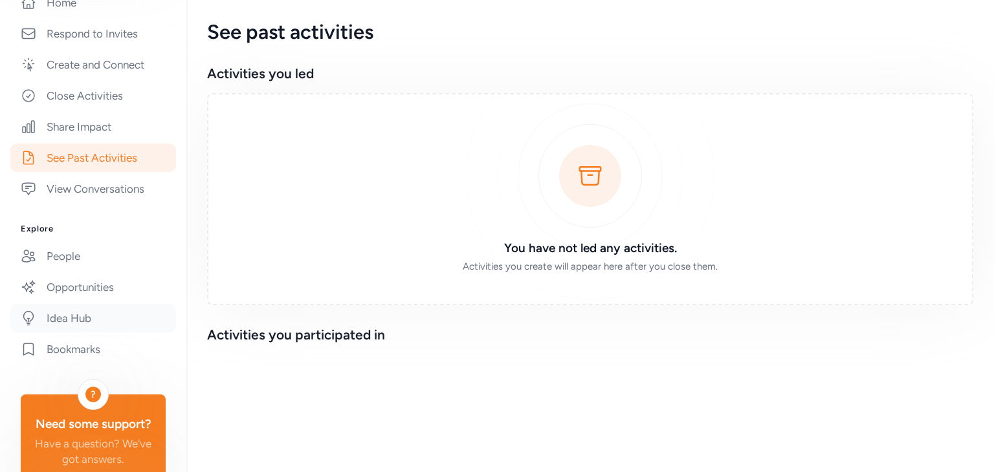
click at [85, 333] on link "Idea Hub" at bounding box center [93, 318] width 166 height 28
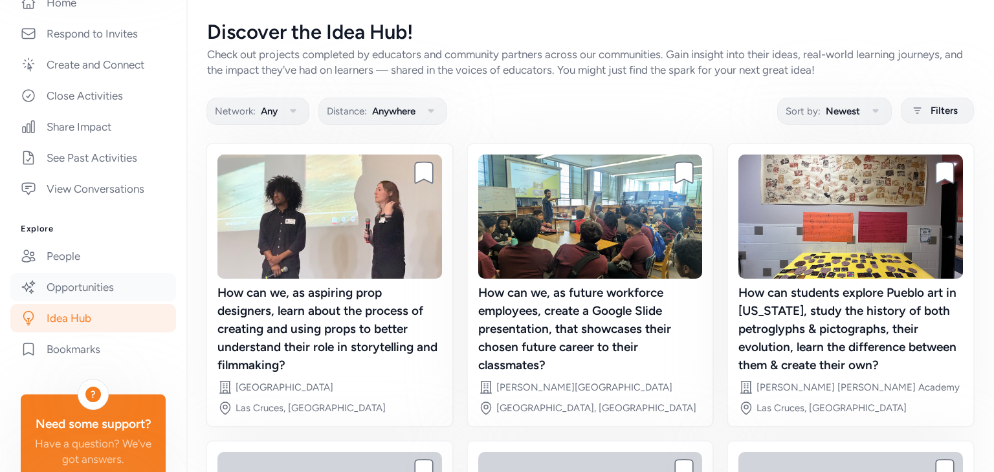
click at [82, 302] on link "Opportunities" at bounding box center [93, 287] width 166 height 28
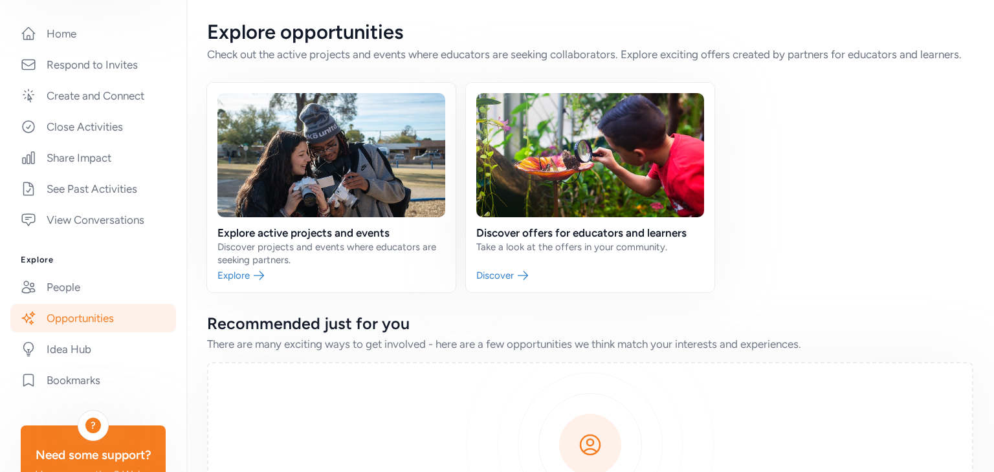
scroll to position [98, 0]
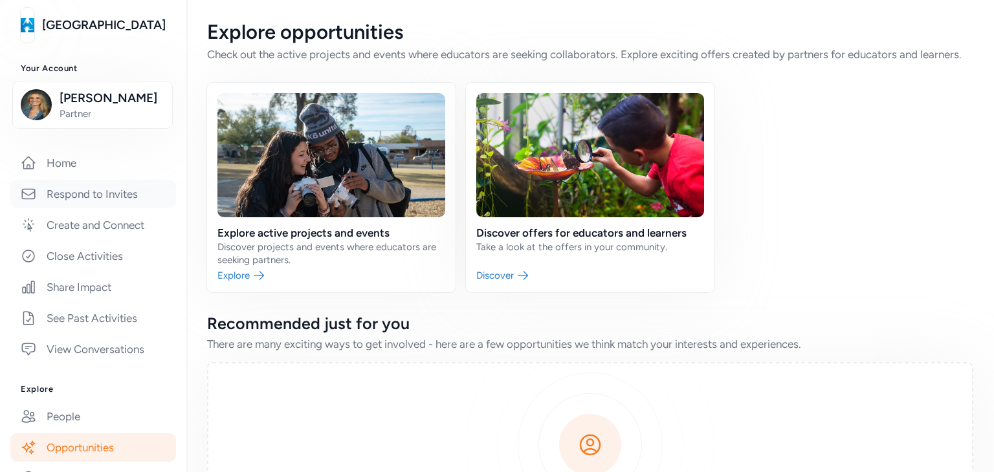
click at [71, 208] on link "Respond to Invites" at bounding box center [93, 194] width 166 height 28
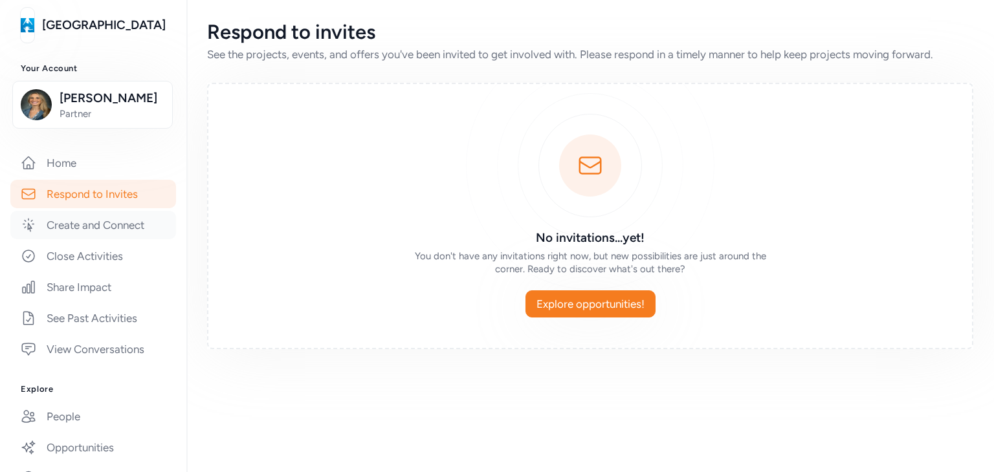
click at [78, 239] on link "Create and Connect" at bounding box center [93, 225] width 166 height 28
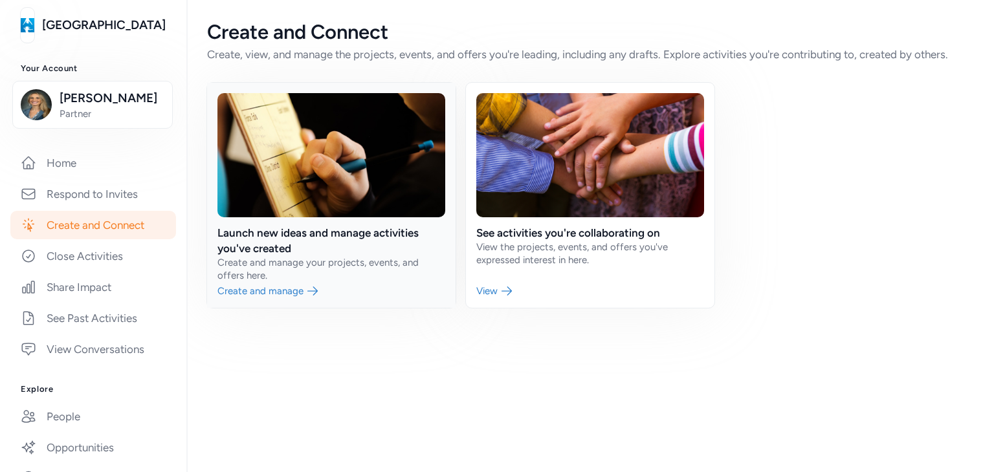
click at [271, 289] on link at bounding box center [331, 195] width 249 height 225
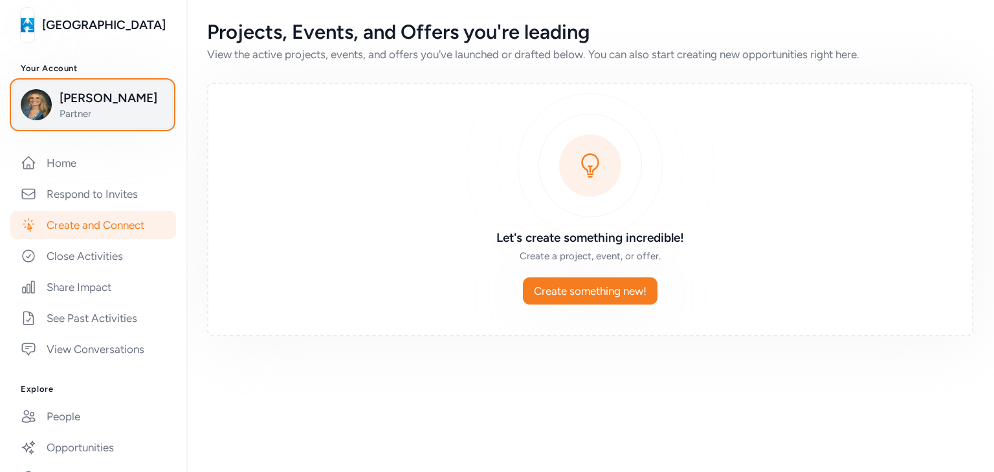
click at [21, 129] on button "Robyn Stringfellow Partner" at bounding box center [92, 105] width 161 height 48
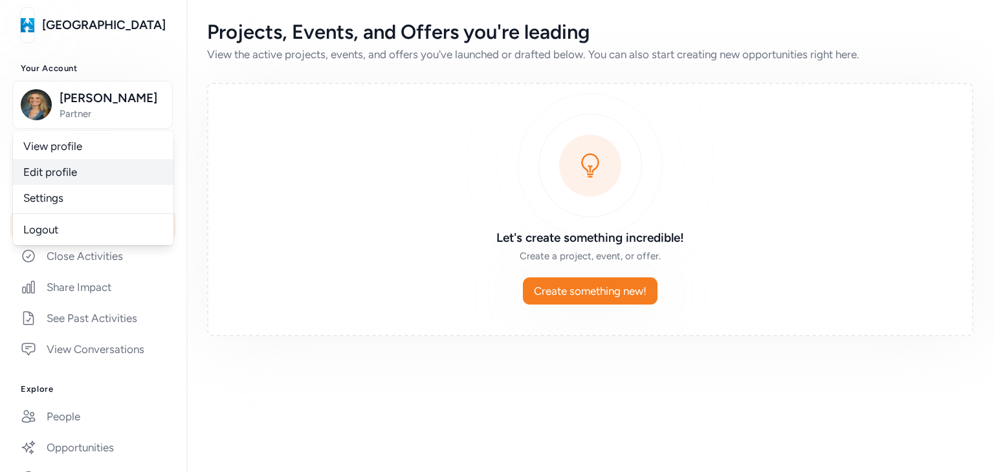
click at [58, 183] on link "Edit profile" at bounding box center [93, 172] width 161 height 26
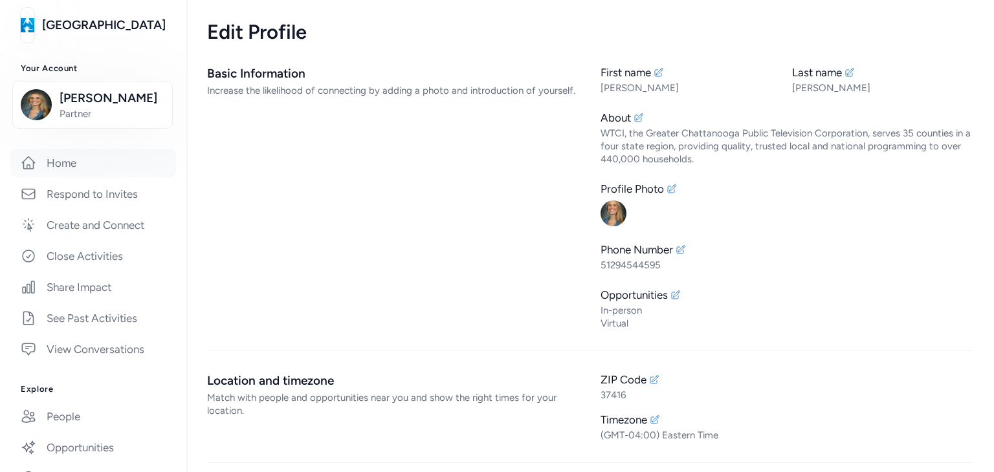
click at [75, 174] on link "Home" at bounding box center [93, 163] width 166 height 28
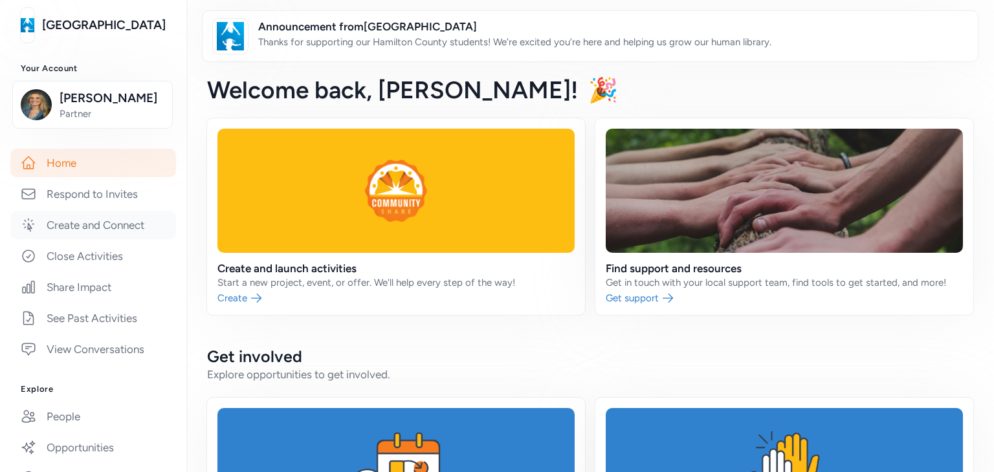
click at [96, 239] on link "Create and Connect" at bounding box center [93, 225] width 166 height 28
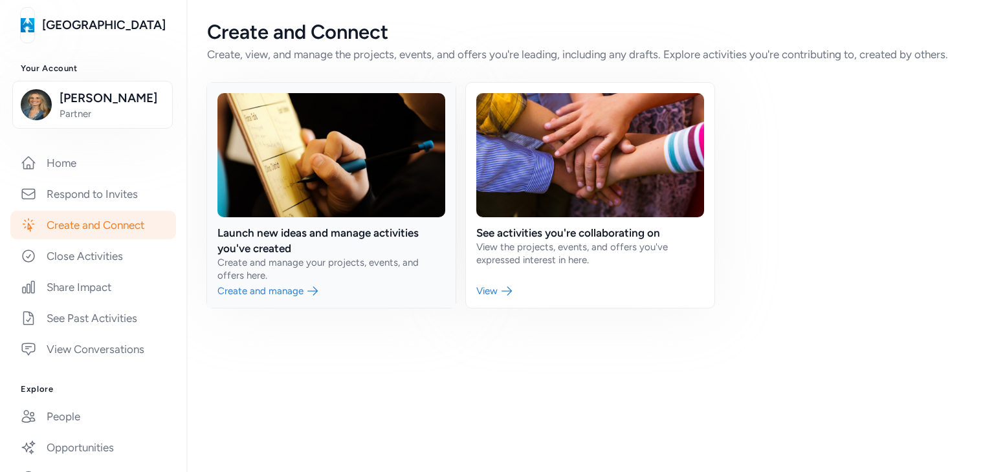
click at [293, 293] on link at bounding box center [331, 195] width 249 height 225
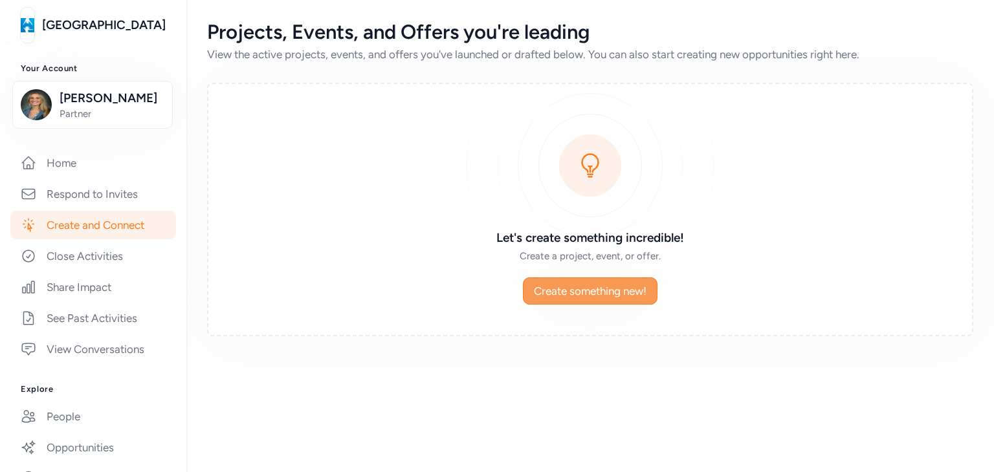
click at [621, 289] on span "Create something new!" at bounding box center [590, 291] width 113 height 16
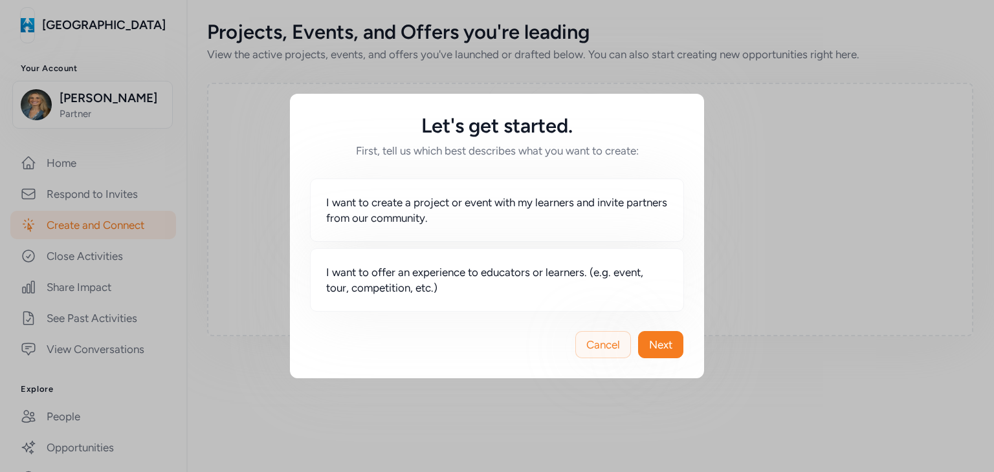
click at [603, 345] on span "Cancel" at bounding box center [603, 345] width 34 height 16
